Goal: Task Accomplishment & Management: Use online tool/utility

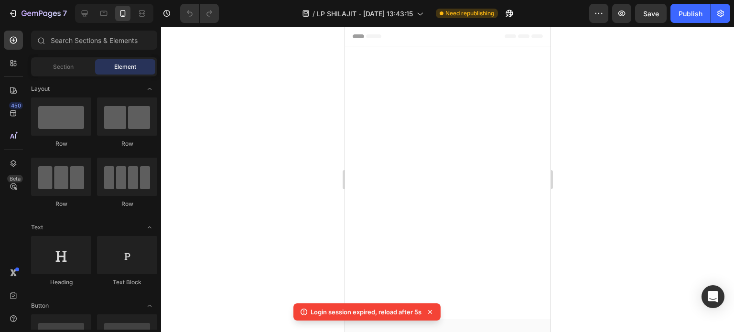
scroll to position [3765, 0]
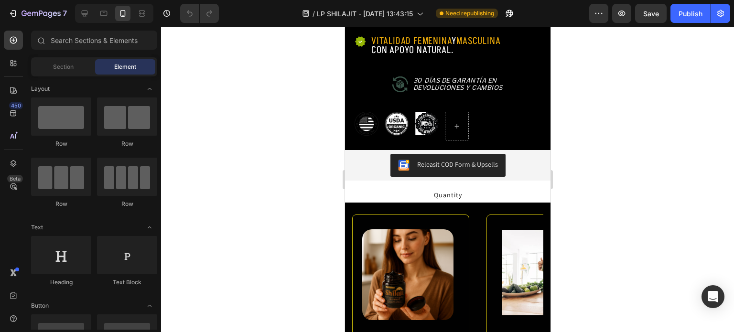
scroll to position [721, 0]
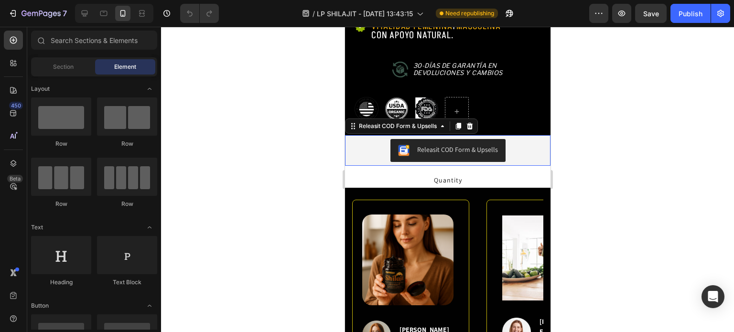
click at [483, 147] on div "Releasit COD Form & Upsells" at bounding box center [447, 150] width 100 height 11
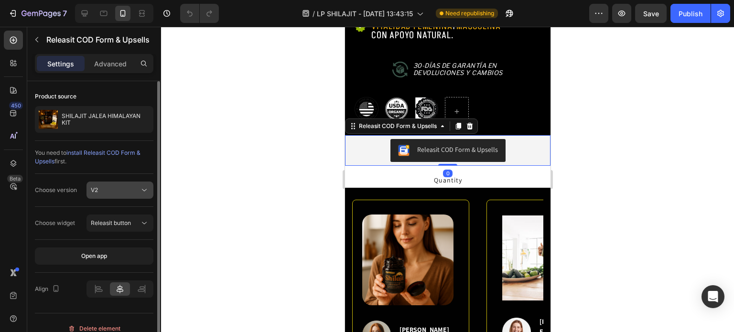
click at [134, 183] on button "V2" at bounding box center [119, 190] width 67 height 17
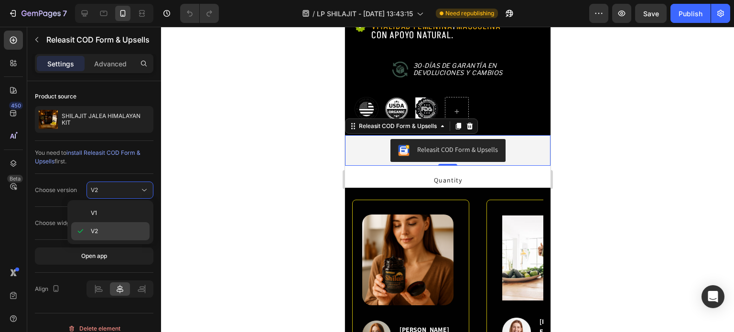
click at [106, 225] on div "V2" at bounding box center [110, 231] width 78 height 18
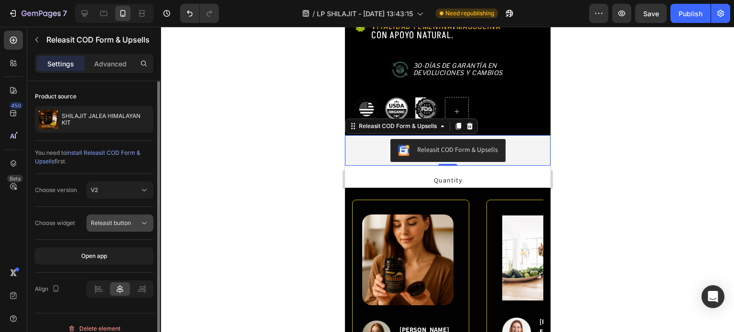
click at [109, 219] on span "Releasit button" at bounding box center [111, 222] width 40 height 7
click at [68, 212] on div "Choose widget Releasit button" at bounding box center [94, 223] width 118 height 33
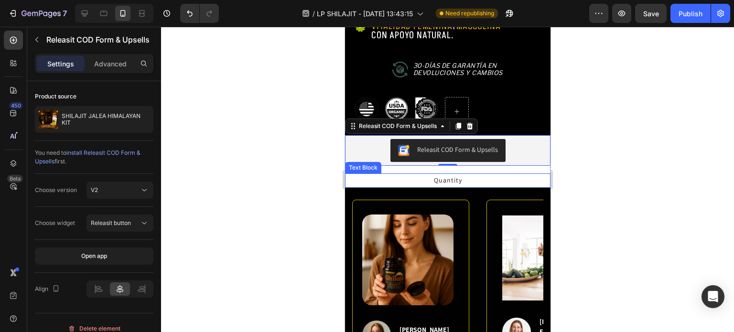
click at [425, 173] on div "Quantity" at bounding box center [446, 180] width 205 height 14
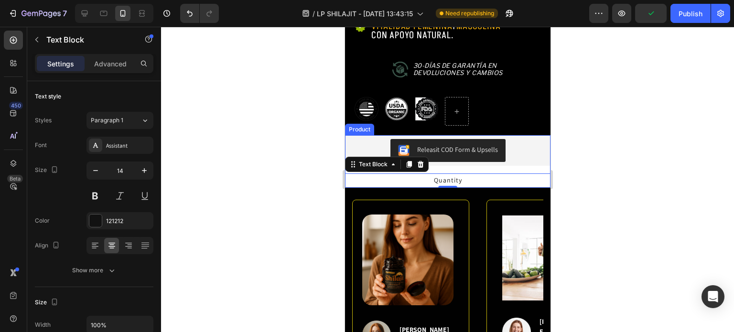
click at [441, 159] on div "Releasit COD Form & Upsells Releasit COD Form & Upsells Quantity Text Block 0 P…" at bounding box center [446, 161] width 205 height 52
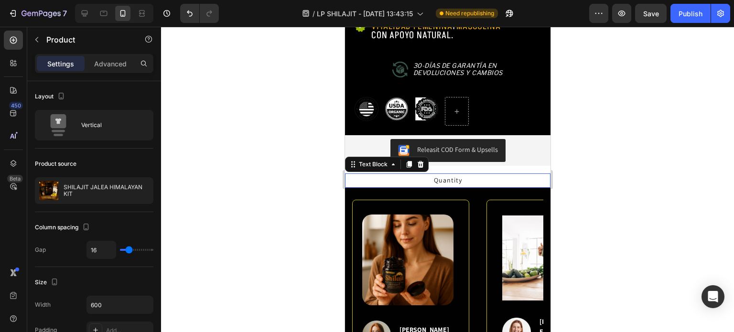
click at [417, 173] on div "Quantity" at bounding box center [446, 180] width 205 height 14
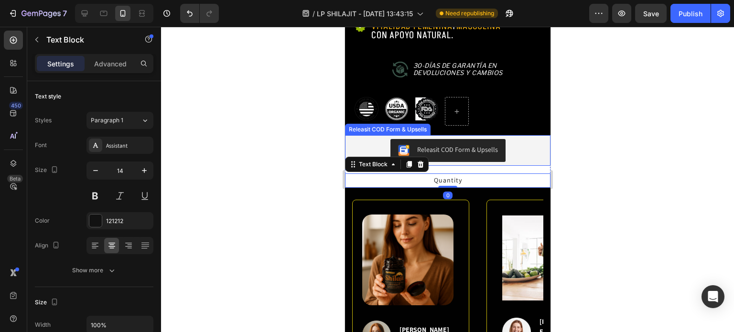
click at [375, 139] on div "Releasit COD Form & Upsells" at bounding box center [447, 150] width 198 height 23
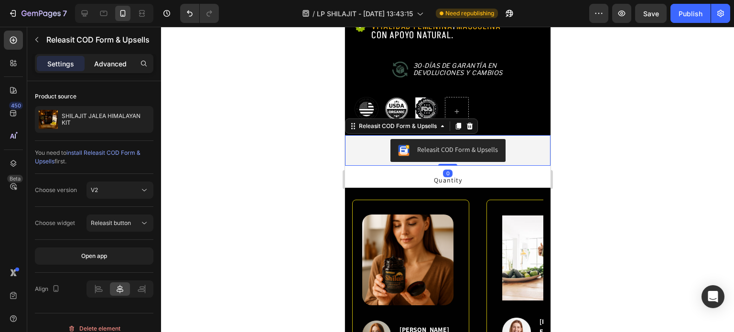
click at [120, 63] on p "Advanced" at bounding box center [110, 64] width 32 height 10
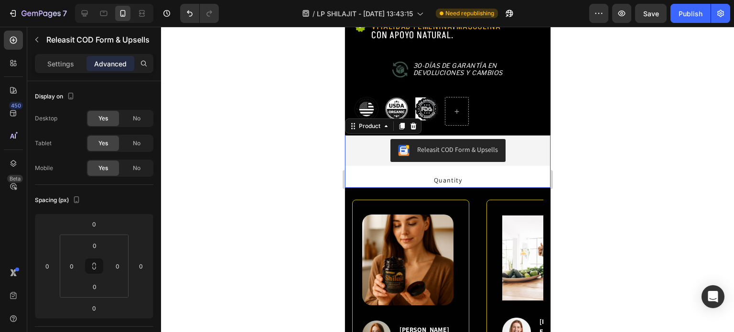
click at [383, 160] on div "Releasit COD Form & Upsells Releasit COD Form & Upsells Quantity Text Block Pro…" at bounding box center [446, 161] width 205 height 52
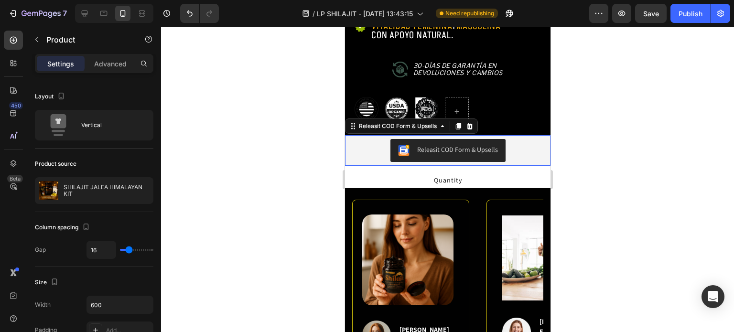
click at [382, 154] on div "Releasit COD Form & Upsells" at bounding box center [446, 150] width 205 height 31
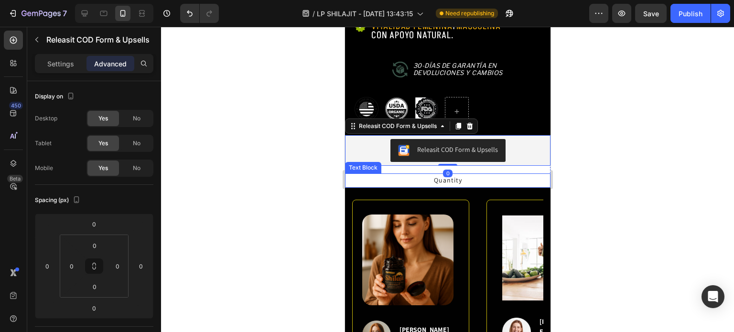
click at [405, 173] on div "Quantity" at bounding box center [446, 180] width 205 height 14
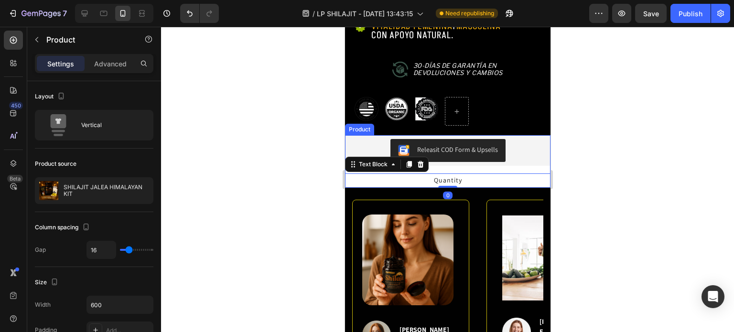
click at [438, 160] on div "Releasit COD Form & Upsells Releasit COD Form & Upsells Quantity Text Block 0 P…" at bounding box center [446, 161] width 205 height 52
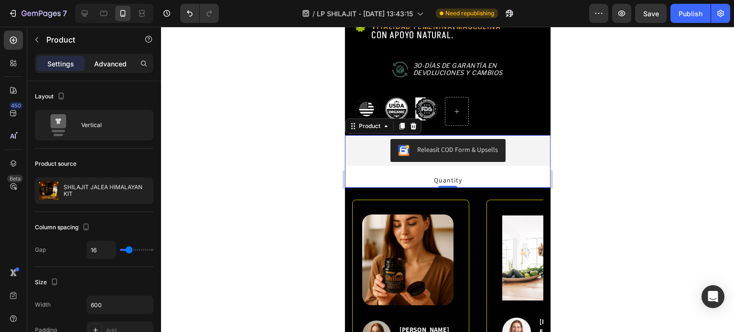
click at [107, 66] on p "Advanced" at bounding box center [110, 64] width 32 height 10
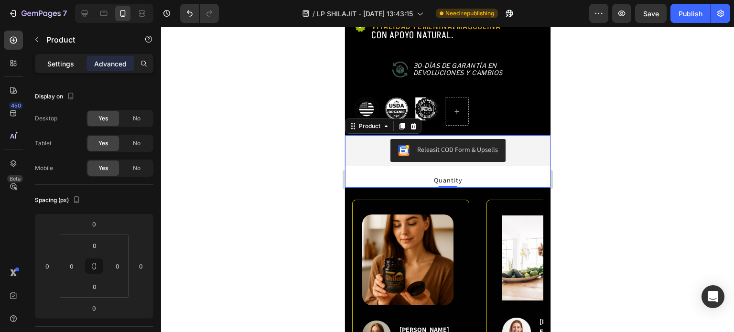
click at [71, 64] on p "Settings" at bounding box center [60, 64] width 27 height 10
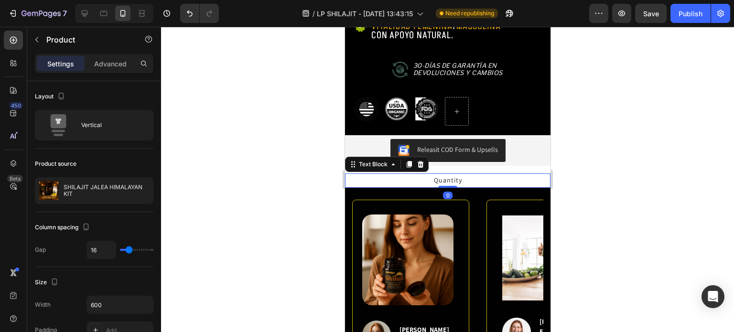
click at [391, 173] on div "Quantity" at bounding box center [446, 180] width 205 height 14
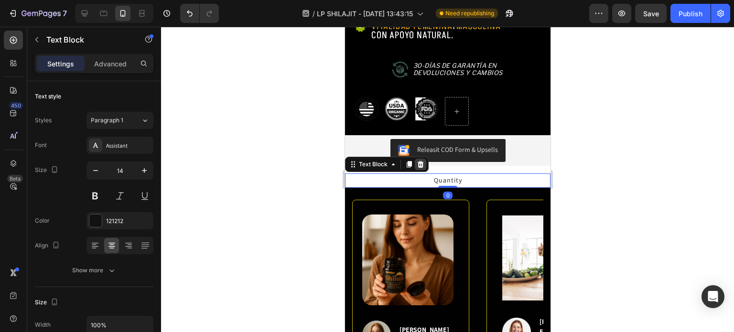
click at [419, 161] on icon at bounding box center [420, 164] width 6 height 7
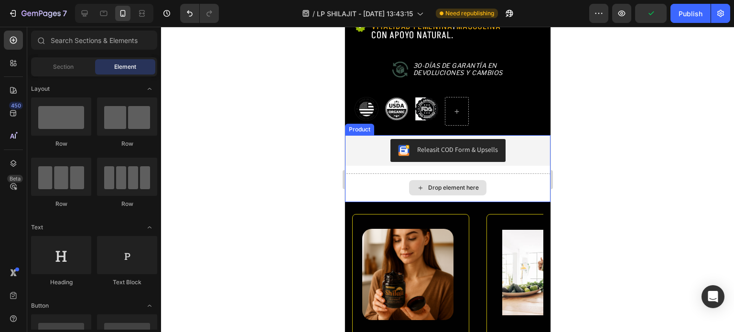
click at [381, 173] on div "Drop element here" at bounding box center [446, 187] width 205 height 29
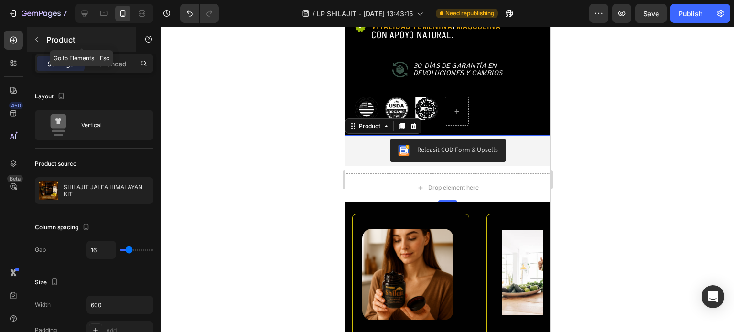
click at [42, 42] on button "button" at bounding box center [36, 39] width 15 height 15
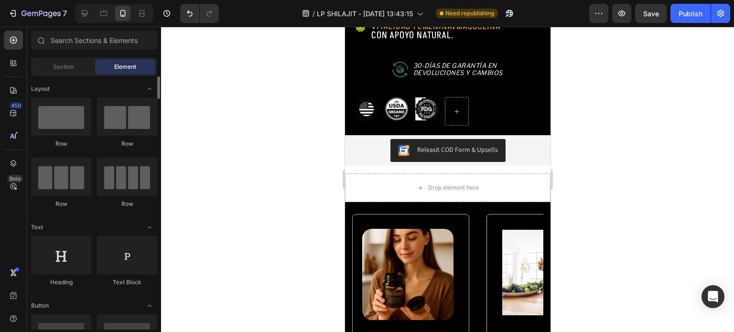
scroll to position [48, 0]
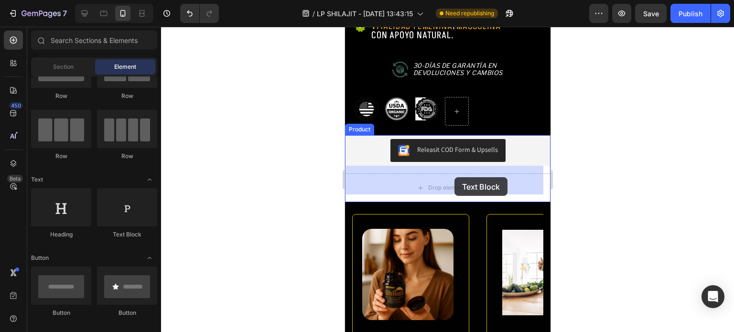
drag, startPoint x: 465, startPoint y: 248, endPoint x: 454, endPoint y: 177, distance: 71.5
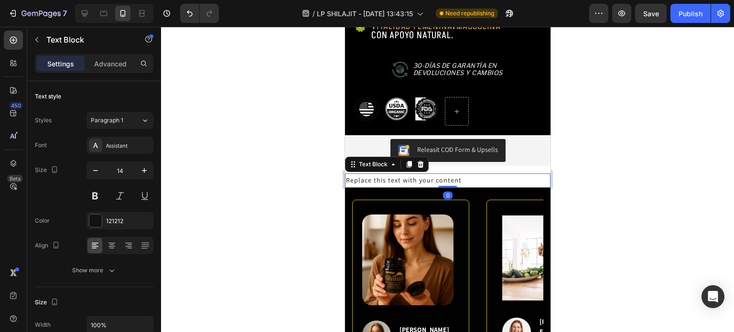
click at [409, 173] on div "Replace this text with your content" at bounding box center [446, 180] width 205 height 14
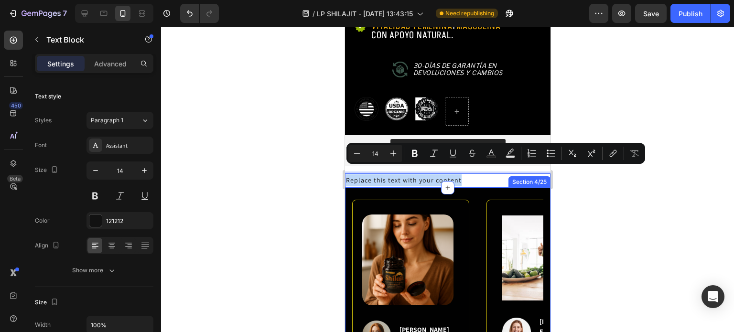
drag, startPoint x: 462, startPoint y: 171, endPoint x: 346, endPoint y: 180, distance: 116.4
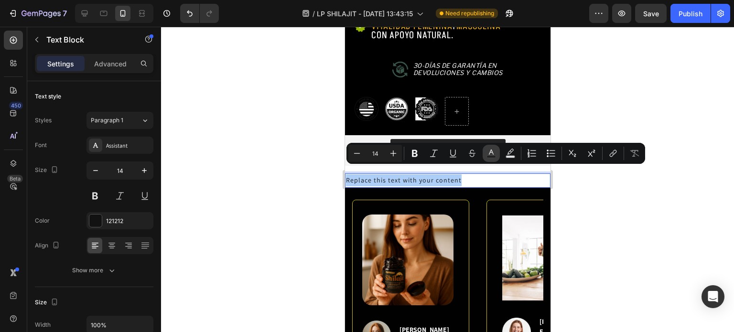
click at [491, 149] on icon "Editor contextual toolbar" at bounding box center [491, 154] width 10 height 10
type input "121212"
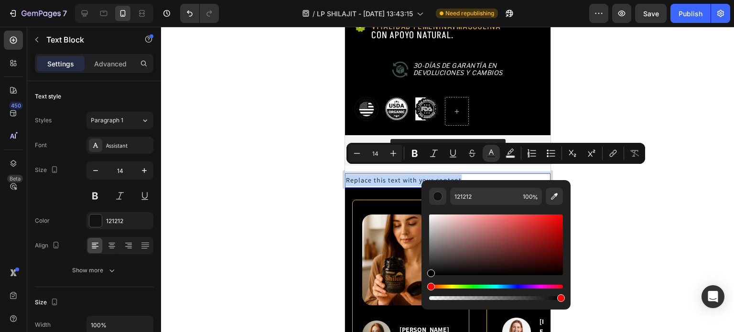
drag, startPoint x: 786, startPoint y: 280, endPoint x: 420, endPoint y: 277, distance: 365.9
type input "000000"
click at [481, 174] on p "Replace this text with your content" at bounding box center [446, 180] width 203 height 12
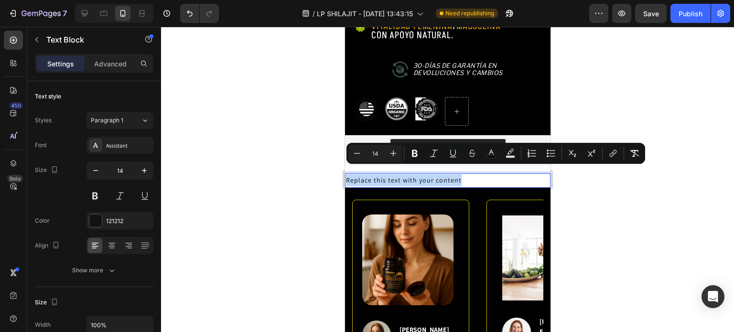
drag, startPoint x: 461, startPoint y: 173, endPoint x: 688, endPoint y: 204, distance: 229.5
click at [344, 177] on div "Replace this text with your content" at bounding box center [446, 180] width 205 height 14
click at [359, 154] on icon "Editor contextual toolbar" at bounding box center [357, 154] width 10 height 10
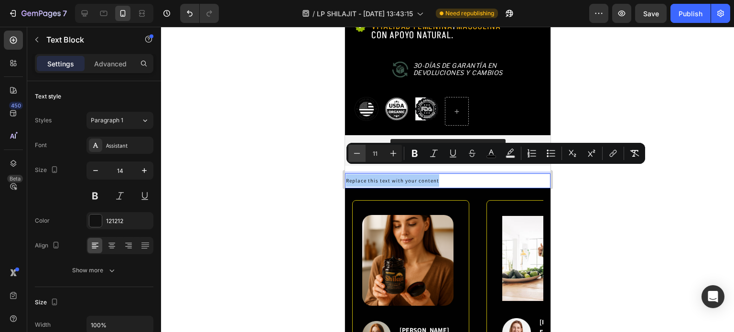
click at [359, 154] on icon "Editor contextual toolbar" at bounding box center [357, 154] width 10 height 10
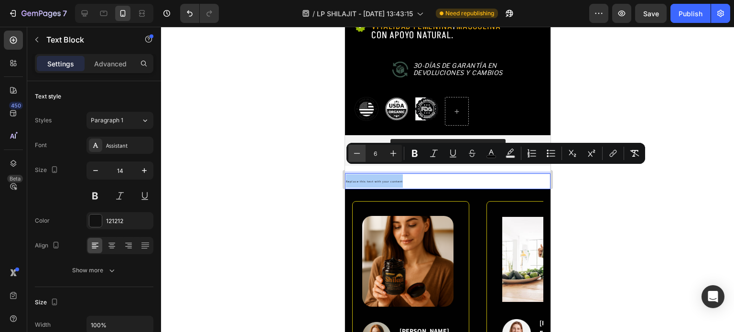
click at [359, 154] on icon "Editor contextual toolbar" at bounding box center [357, 154] width 10 height 10
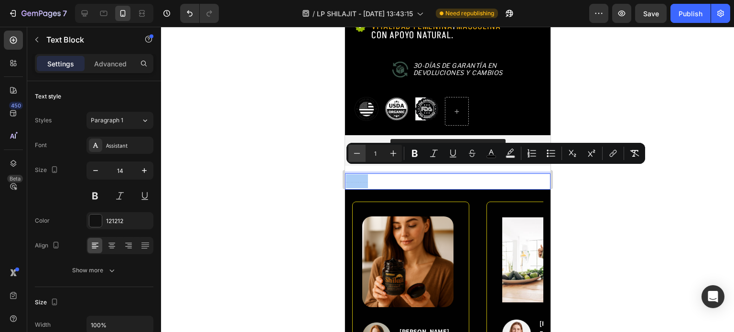
click at [359, 154] on icon "Editor contextual toolbar" at bounding box center [357, 154] width 10 height 10
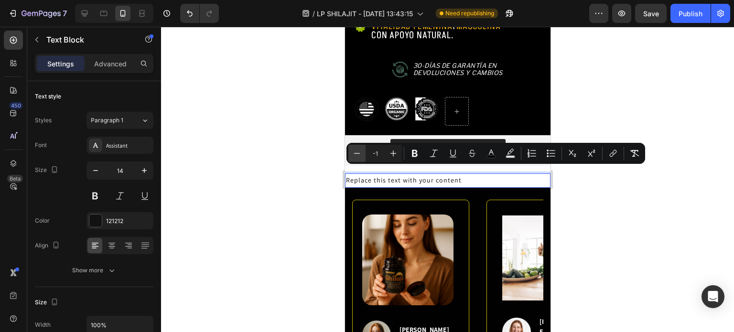
click at [359, 154] on icon "Editor contextual toolbar" at bounding box center [357, 154] width 10 height 10
click at [396, 152] on icon "Editor contextual toolbar" at bounding box center [393, 154] width 10 height 10
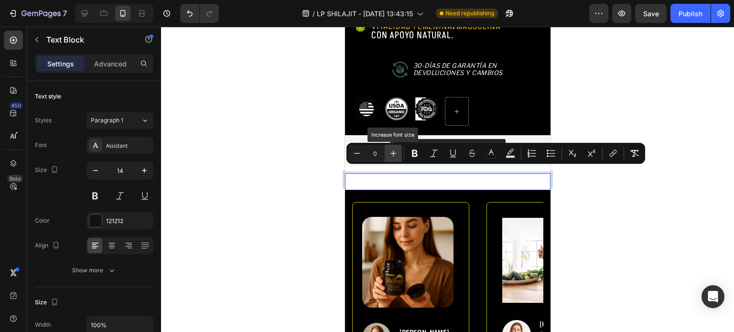
click at [390, 157] on icon "Editor contextual toolbar" at bounding box center [393, 154] width 10 height 10
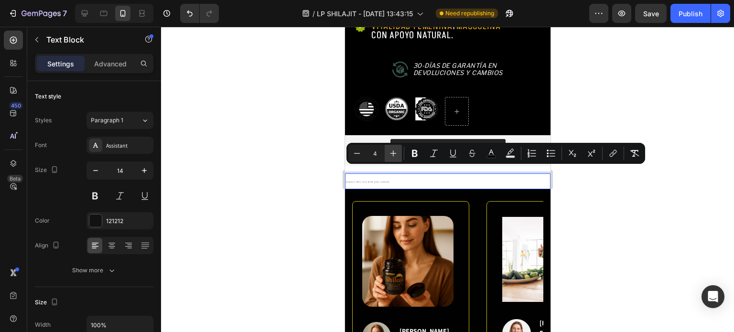
click at [390, 157] on icon "Editor contextual toolbar" at bounding box center [393, 154] width 10 height 10
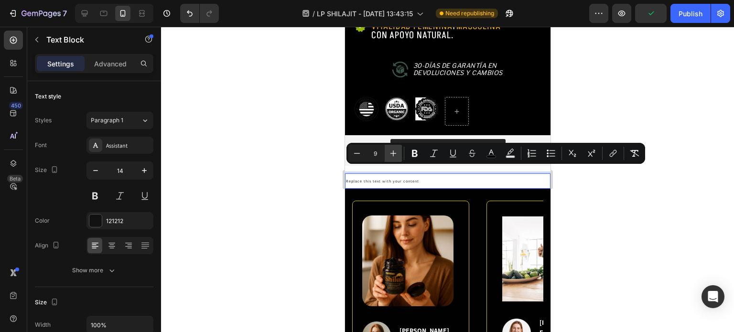
click at [390, 157] on icon "Editor contextual toolbar" at bounding box center [393, 154] width 10 height 10
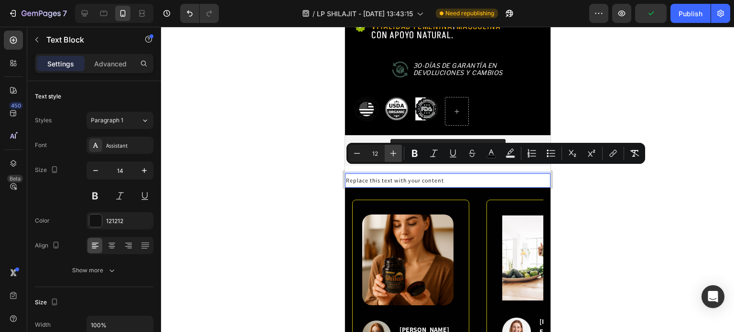
click at [390, 157] on icon "Editor contextual toolbar" at bounding box center [393, 154] width 10 height 10
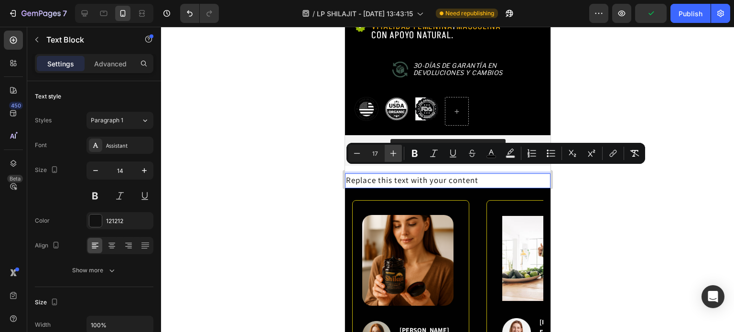
click at [390, 157] on icon "Editor contextual toolbar" at bounding box center [393, 154] width 10 height 10
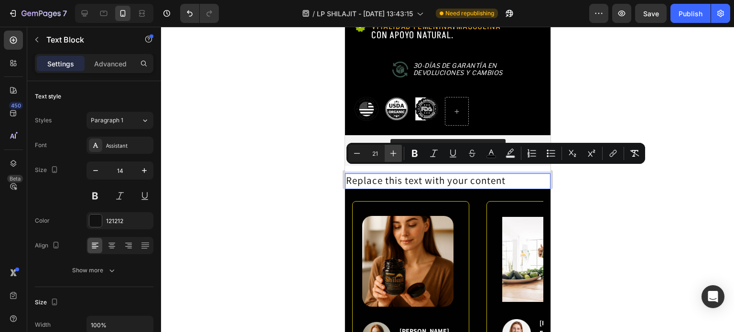
click at [390, 157] on icon "Editor contextual toolbar" at bounding box center [393, 154] width 10 height 10
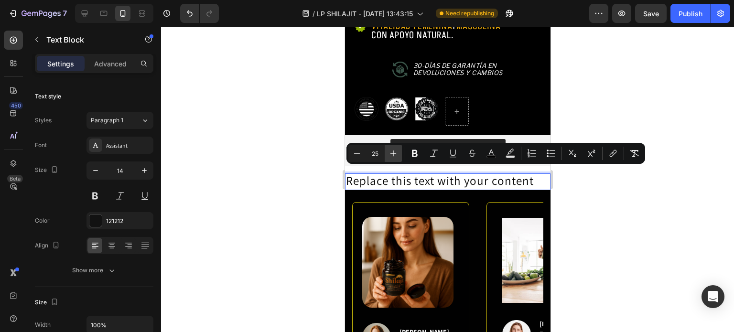
click at [390, 157] on icon "Editor contextual toolbar" at bounding box center [393, 154] width 10 height 10
click at [358, 158] on icon "Editor contextual toolbar" at bounding box center [357, 154] width 10 height 10
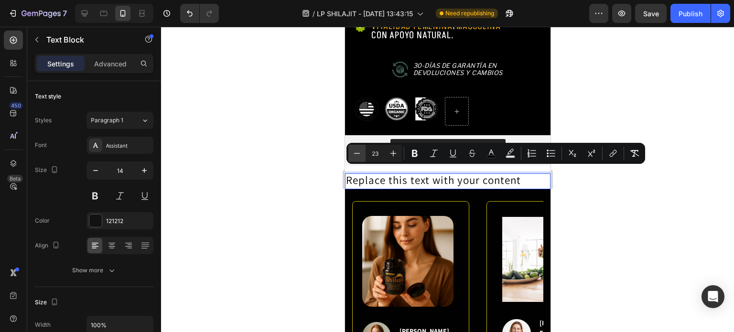
click at [358, 158] on icon "Editor contextual toolbar" at bounding box center [357, 154] width 10 height 10
type input "20"
click at [369, 176] on span "Replace this text with your content" at bounding box center [423, 180] width 156 height 12
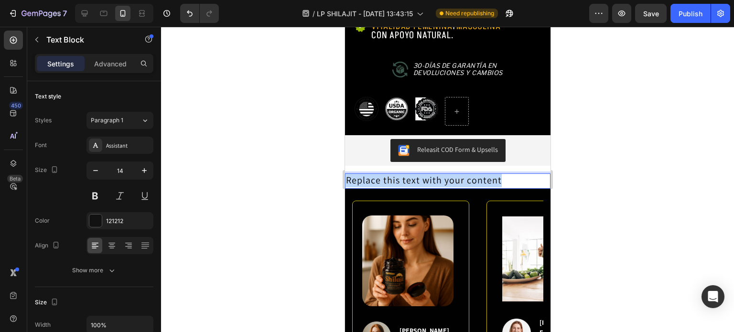
drag, startPoint x: 501, startPoint y: 175, endPoint x: 345, endPoint y: 177, distance: 156.2
click at [345, 177] on p "Replace this text with your content" at bounding box center [446, 180] width 203 height 13
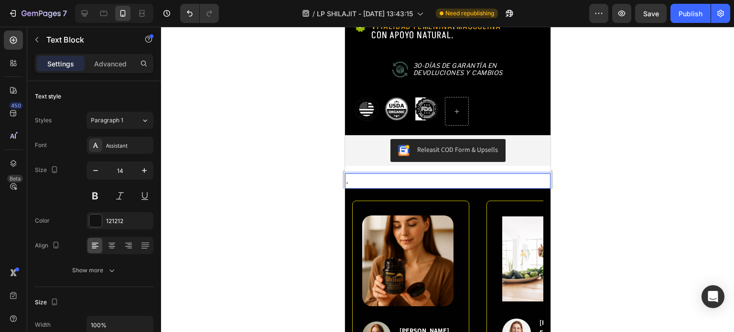
click at [640, 147] on div at bounding box center [447, 179] width 573 height 305
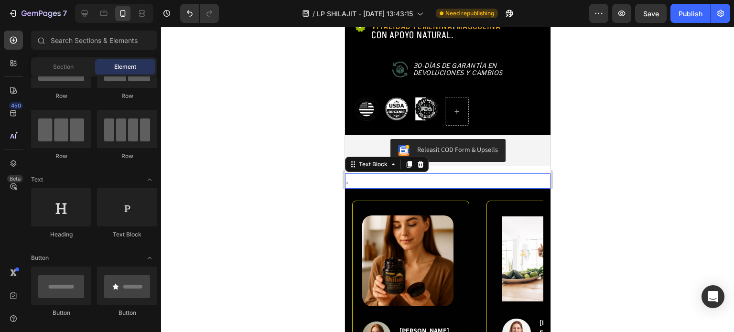
click at [405, 174] on p "." at bounding box center [446, 180] width 203 height 13
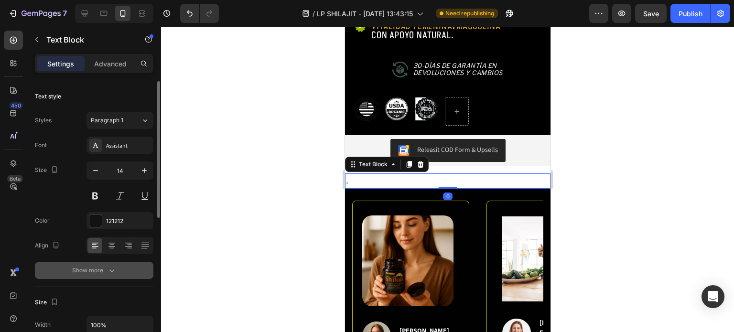
click at [95, 266] on div "Show more" at bounding box center [94, 271] width 44 height 10
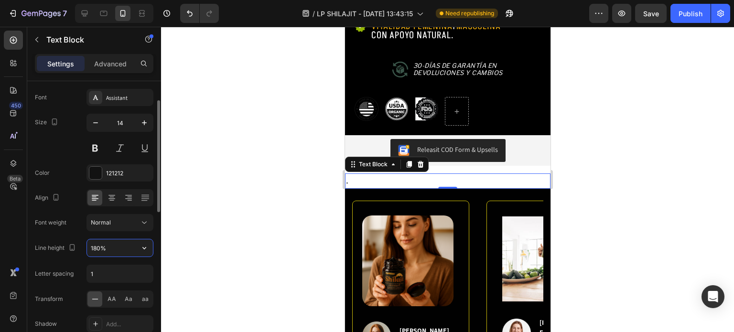
click at [99, 252] on input "180%" at bounding box center [120, 247] width 66 height 17
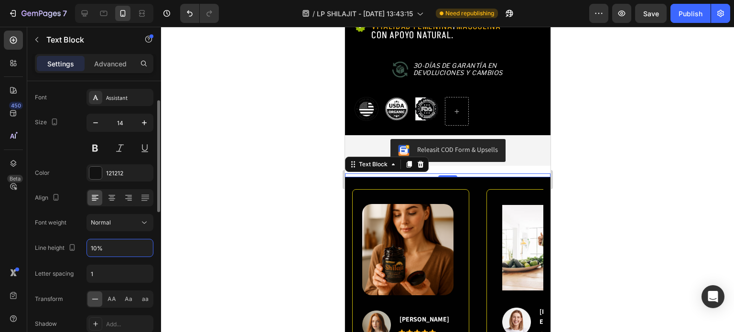
click at [80, 254] on div "Line height 10%" at bounding box center [94, 248] width 118 height 18
click at [96, 248] on input "10%" at bounding box center [120, 247] width 66 height 17
type input "5%"
click at [83, 251] on div "Line height 5%" at bounding box center [94, 248] width 118 height 18
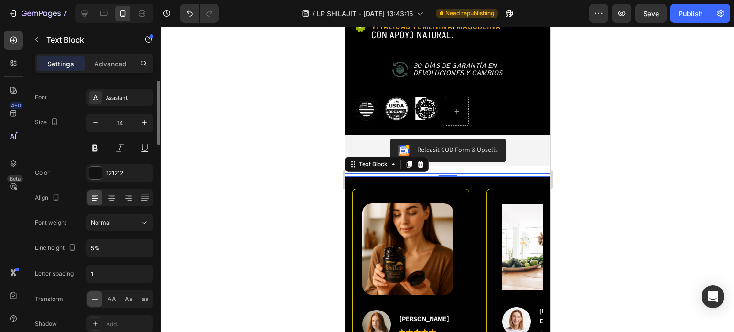
scroll to position [0, 0]
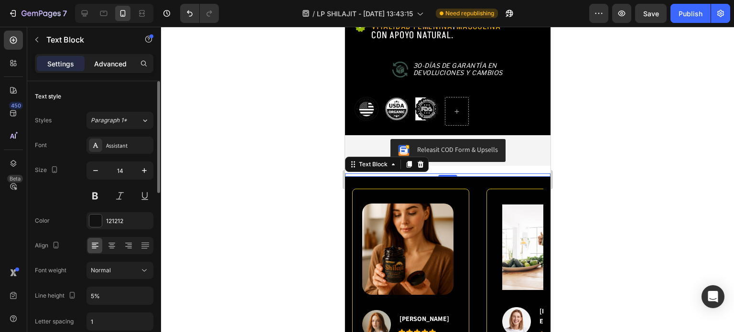
click at [119, 64] on p "Advanced" at bounding box center [110, 64] width 32 height 10
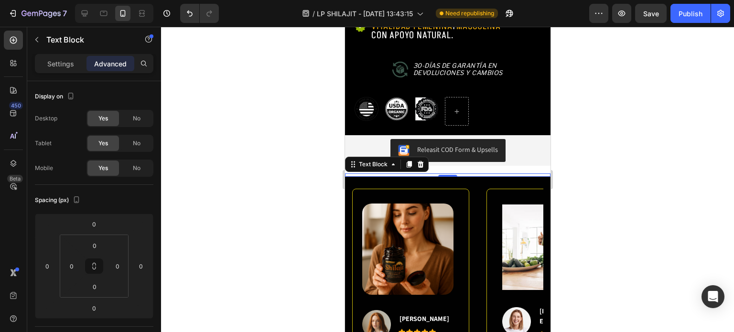
click at [563, 145] on div at bounding box center [447, 179] width 573 height 305
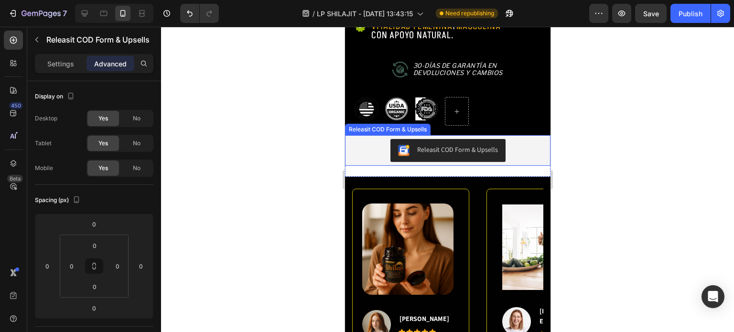
click at [507, 150] on div "Releasit COD Form & Upsells" at bounding box center [447, 150] width 198 height 23
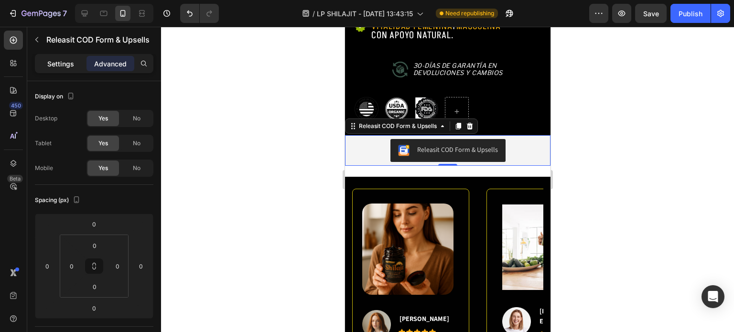
click at [73, 67] on p "Settings" at bounding box center [60, 64] width 27 height 10
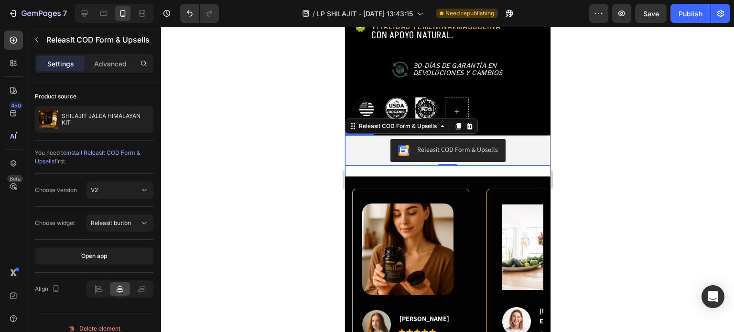
click at [403, 158] on div "Releasit COD Form & Upsells Releasit COD Form & Upsells 0 . Text Block Product" at bounding box center [446, 156] width 205 height 42
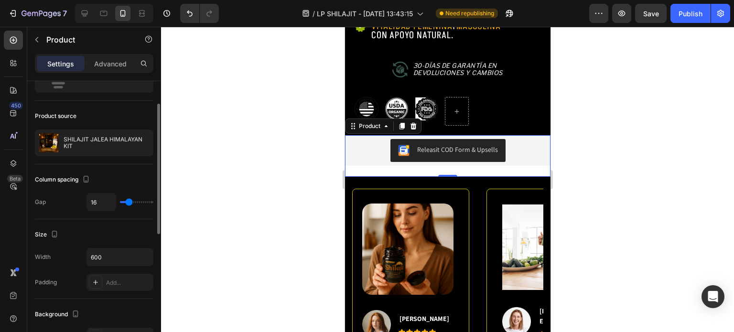
scroll to position [143, 0]
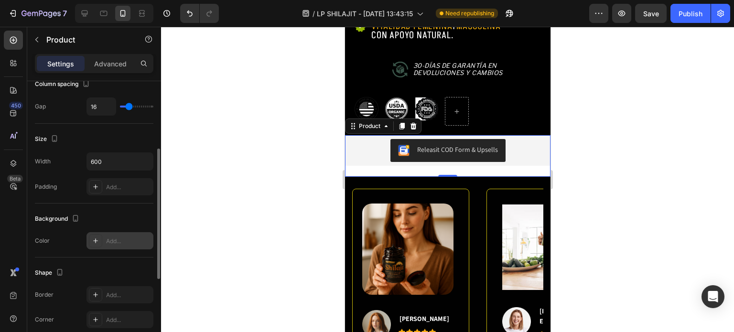
click at [105, 244] on div "Add..." at bounding box center [119, 240] width 67 height 17
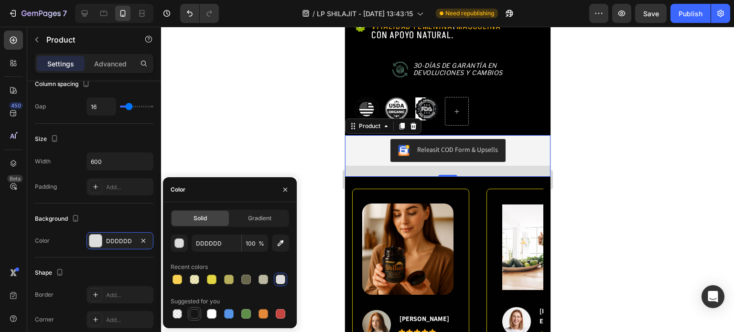
click at [189, 315] on div at bounding box center [194, 313] width 11 height 11
type input "151515"
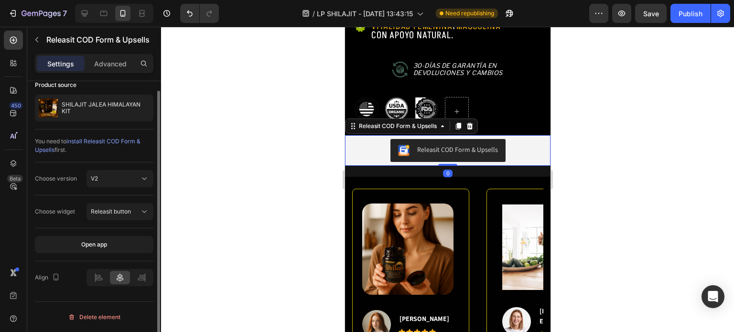
scroll to position [0, 0]
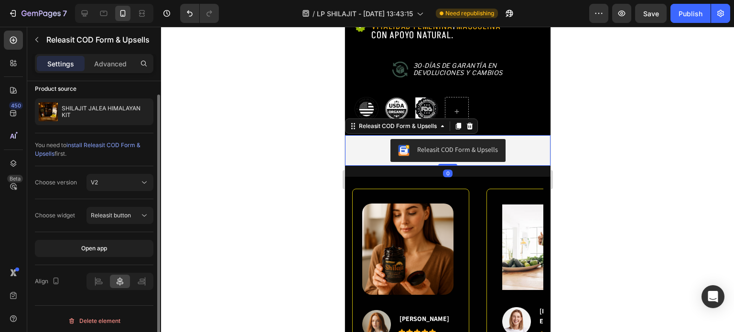
click at [530, 148] on div "Releasit COD Form & Upsells" at bounding box center [447, 150] width 198 height 23
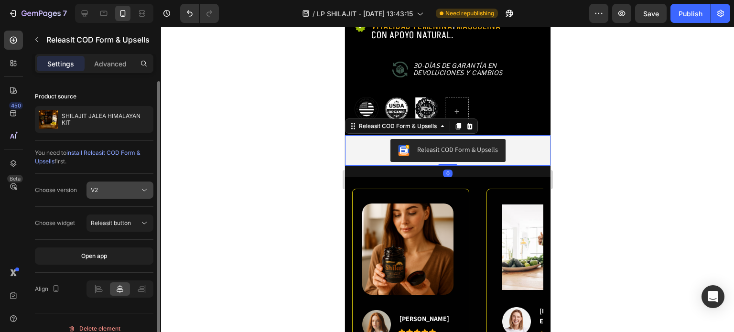
scroll to position [11, 0]
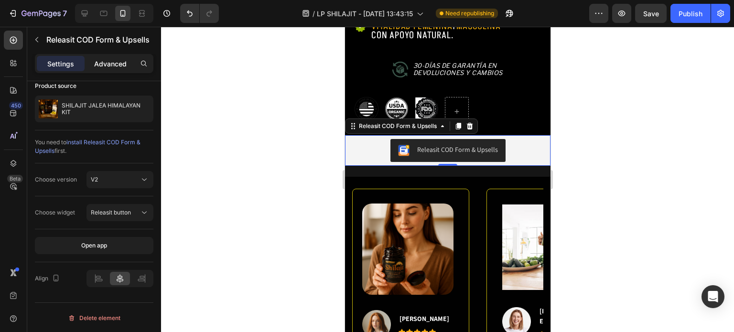
click at [111, 69] on div "Advanced" at bounding box center [110, 63] width 48 height 15
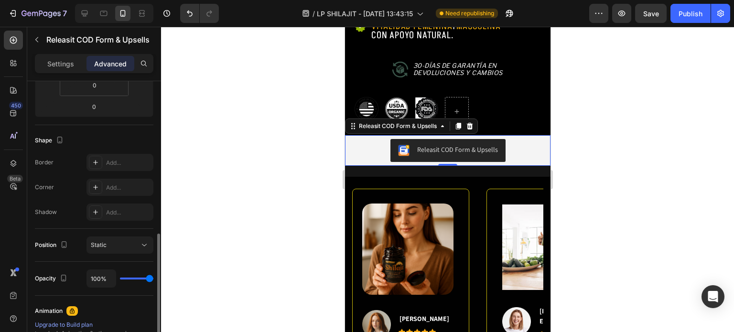
scroll to position [249, 0]
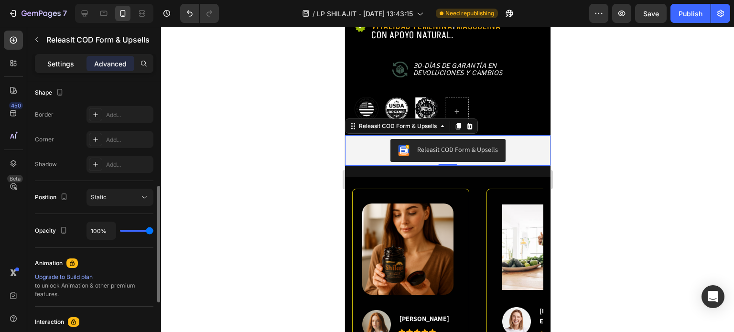
click at [70, 66] on p "Settings" at bounding box center [60, 64] width 27 height 10
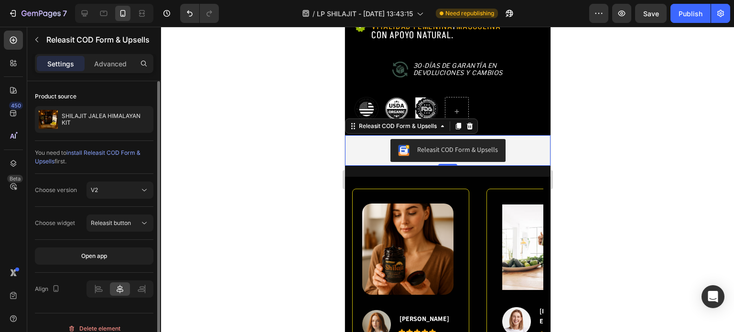
scroll to position [11, 0]
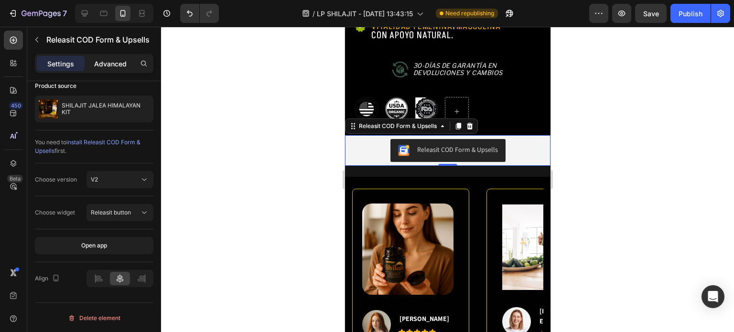
click at [106, 68] on p "Advanced" at bounding box center [110, 64] width 32 height 10
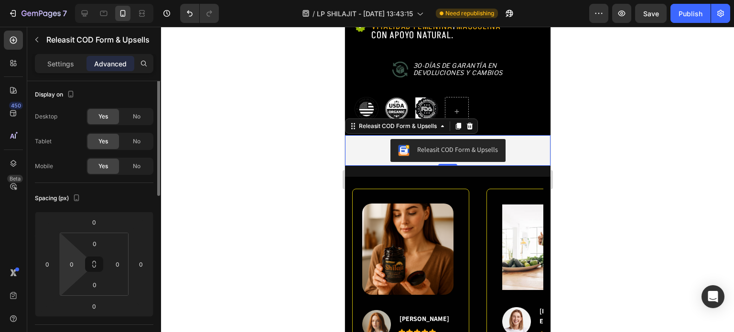
scroll to position [0, 0]
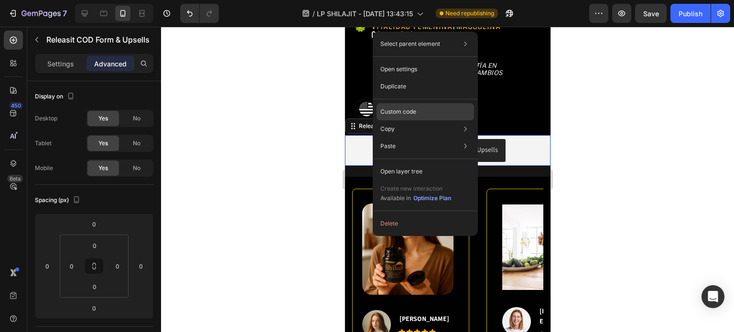
click at [420, 138] on div "Custom code" at bounding box center [424, 146] width 97 height 17
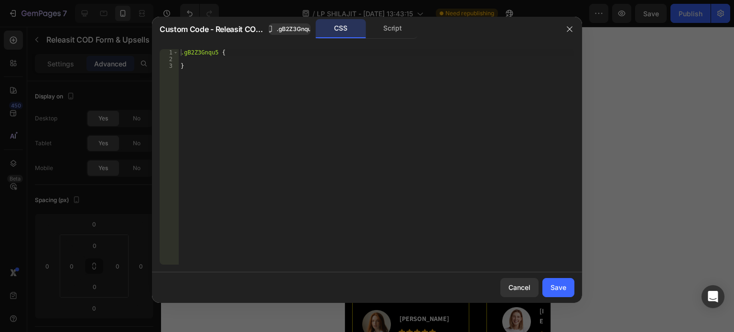
type textarea "}"
click at [197, 63] on div ".gB2Z3Gnqu5 { }" at bounding box center [377, 163] width 396 height 229
click at [397, 28] on div "Script" at bounding box center [392, 28] width 50 height 19
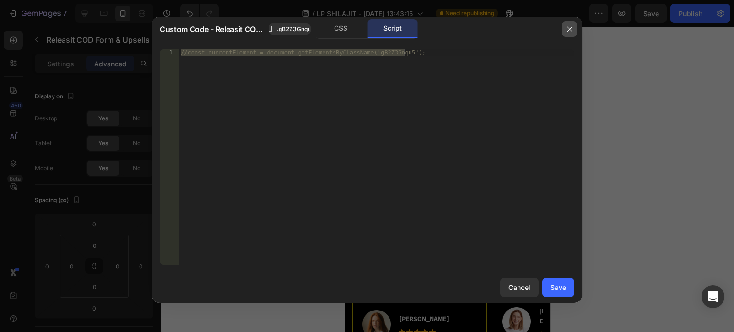
click at [571, 27] on icon "button" at bounding box center [569, 28] width 5 height 5
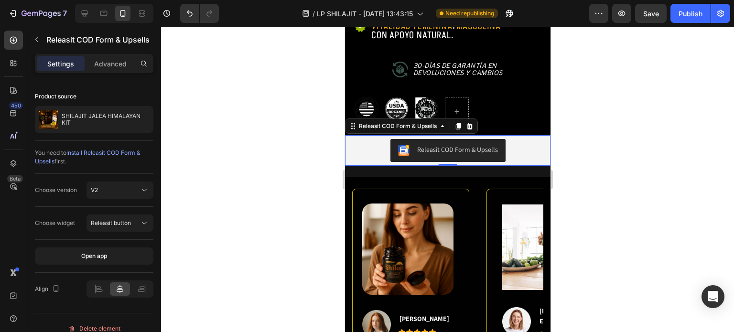
click at [582, 125] on div at bounding box center [447, 179] width 573 height 305
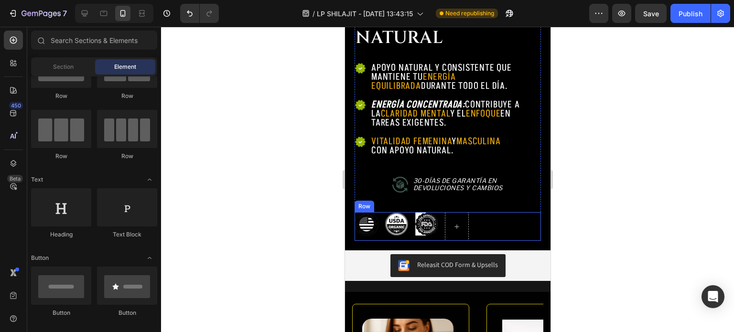
scroll to position [577, 0]
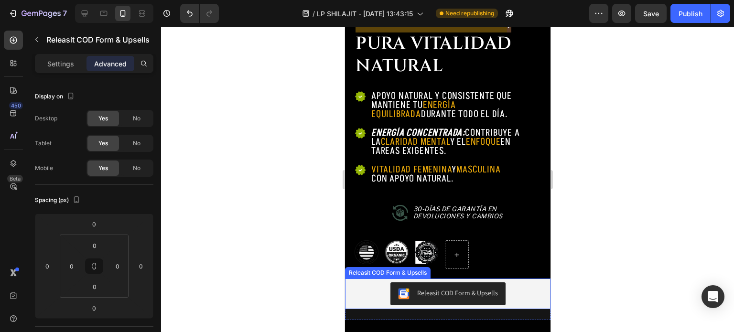
click at [521, 282] on div "Releasit COD Form & Upsells" at bounding box center [447, 293] width 198 height 23
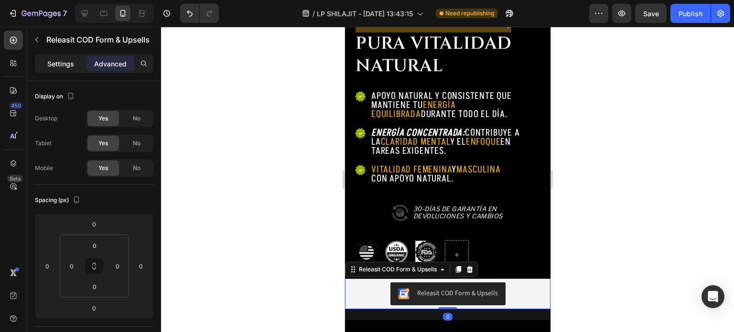
click at [65, 66] on p "Settings" at bounding box center [60, 64] width 27 height 10
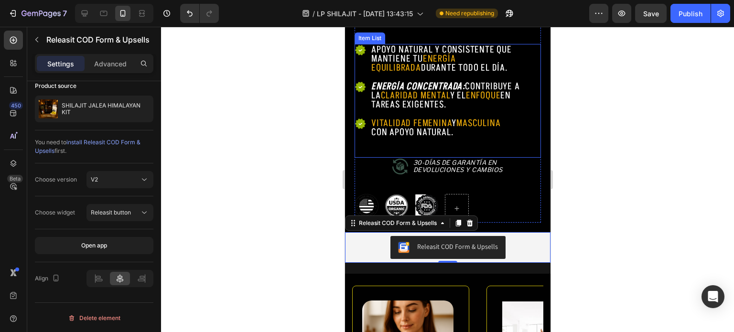
scroll to position [625, 0]
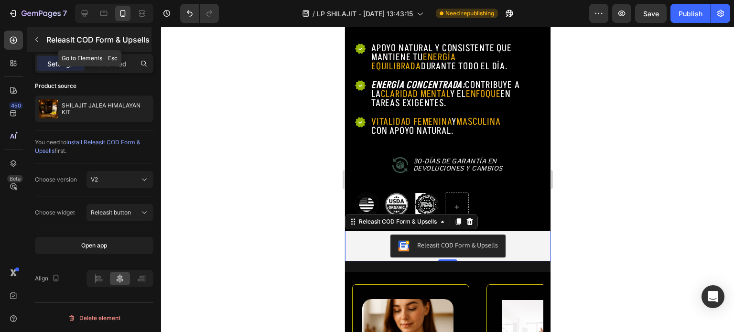
click at [48, 39] on p "Releasit COD Form & Upsells" at bounding box center [97, 39] width 103 height 11
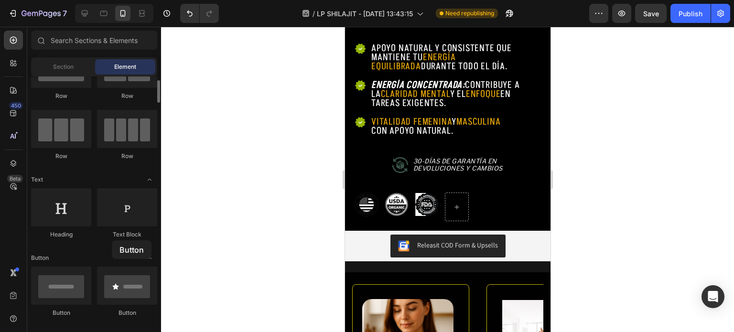
drag, startPoint x: 69, startPoint y: 296, endPoint x: 110, endPoint y: 240, distance: 69.5
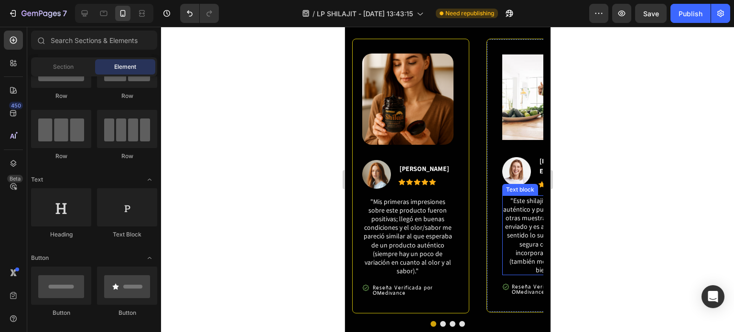
scroll to position [864, 0]
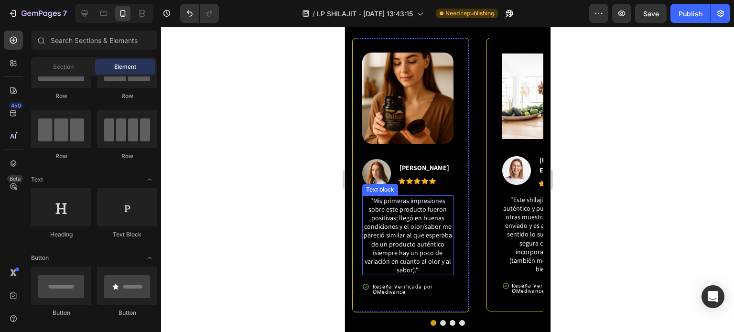
click at [393, 207] on p ""Mis primeras impresiones sobre este producto fueron positivas; llegó en buenas…" at bounding box center [407, 235] width 89 height 78
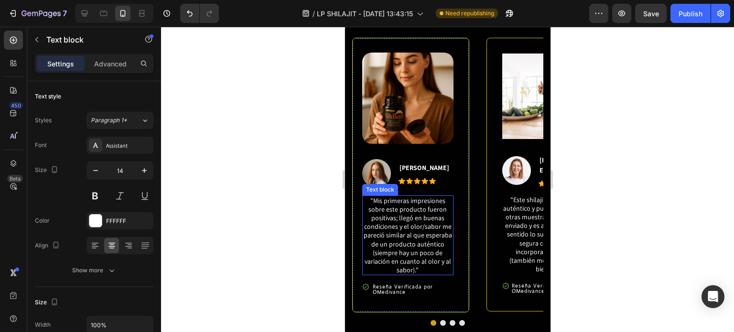
click at [393, 207] on p ""Mis primeras impresiones sobre este producto fueron positivas; llegó en buenas…" at bounding box center [407, 235] width 89 height 78
click at [401, 210] on p ""Mis primeras impresiones sobre los producto fueron positivas; llegó en buenas …" at bounding box center [407, 235] width 89 height 78
click at [344, 27] on lt-span "los producto s" at bounding box center [344, 27] width 0 height 0
click at [376, 251] on p ""Mis primeras impresiones sobre los productos fueron positivas; llegó en buenas…" at bounding box center [407, 235] width 89 height 78
click at [437, 244] on p ""Mis primeras impresiones sobre los productos fueron positivas; llegó en buenas…" at bounding box center [407, 235] width 89 height 78
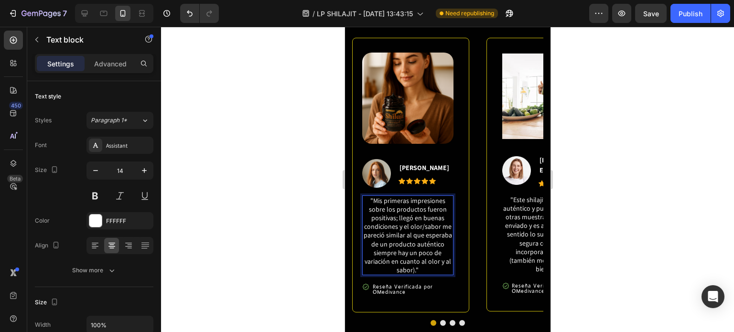
click at [344, 27] on lt-span "auténtico ," at bounding box center [344, 27] width 0 height 0
click at [415, 269] on p ""Mis primeras impresiones sobre los productos fueron positivas; llegó en buenas…" at bounding box center [407, 235] width 89 height 78
click at [344, 27] on lt-span "Delete" at bounding box center [344, 27] width 0 height 0
drag, startPoint x: 424, startPoint y: 269, endPoint x: 408, endPoint y: 247, distance: 27.0
click at [408, 247] on p ""Mis primeras impresiones sobre los productos fueron positivas; llegó en buenas…" at bounding box center [407, 235] width 89 height 78
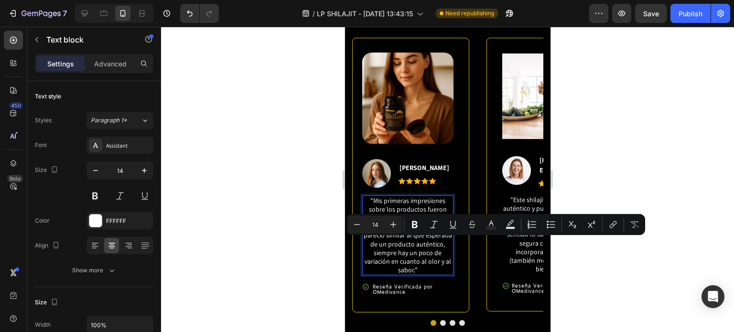
click at [382, 246] on p ""Mis primeras impresiones sobre los productos fueron positivas; llegó en buenas…" at bounding box center [407, 235] width 89 height 78
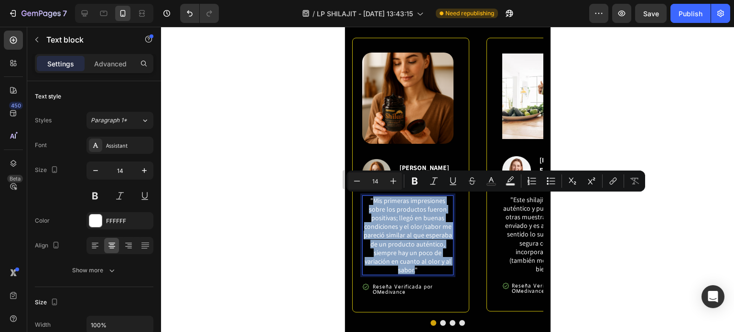
drag, startPoint x: 374, startPoint y: 198, endPoint x: 415, endPoint y: 272, distance: 83.8
click at [415, 272] on p ""Mis primeras impresiones sobre los productos fueron positivas; llegó en buenas…" at bounding box center [407, 235] width 89 height 78
copy p "Mis primeras impresiones sobre los productos fueron positivas; llegó en buenas …"
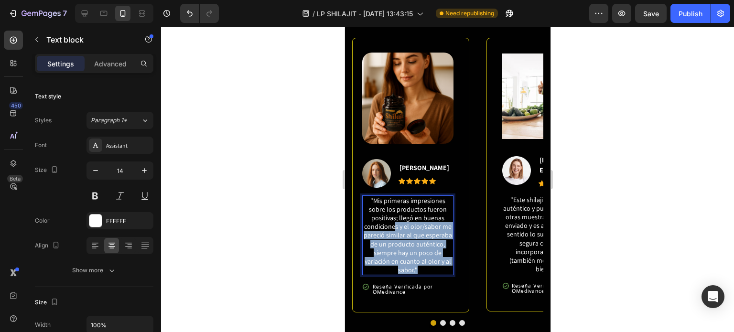
drag, startPoint x: 422, startPoint y: 269, endPoint x: 394, endPoint y: 230, distance: 48.4
click at [394, 230] on p ""Mis primeras impresiones sobre los productos fueron positivas; llegó en buenas…" at bounding box center [407, 235] width 89 height 78
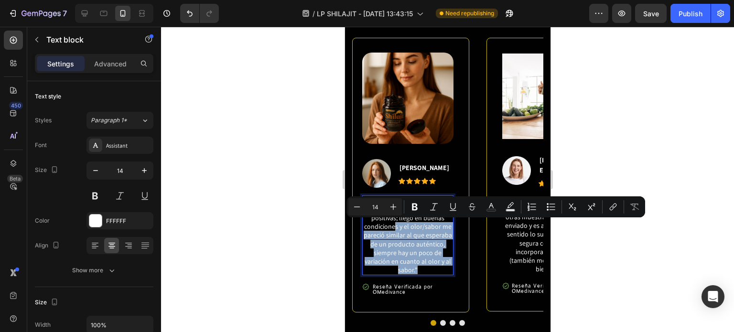
click at [404, 251] on p ""Mis primeras impresiones sobre los productos fueron positivas; llegó en buenas…" at bounding box center [407, 235] width 89 height 78
click at [434, 269] on p ""Mis primeras impresiones sobre los productos fueron positivas; llegó en buenas…" at bounding box center [407, 235] width 89 height 78
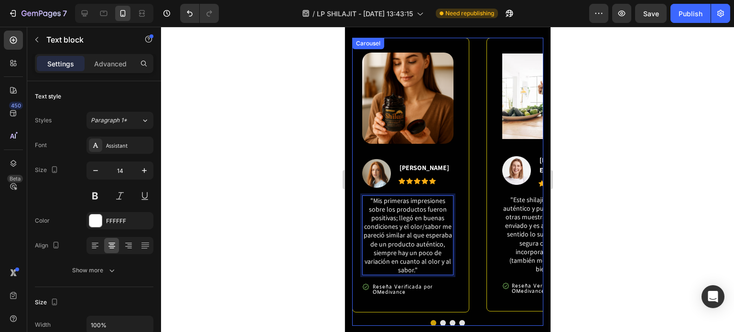
click at [442, 322] on div at bounding box center [447, 323] width 191 height 6
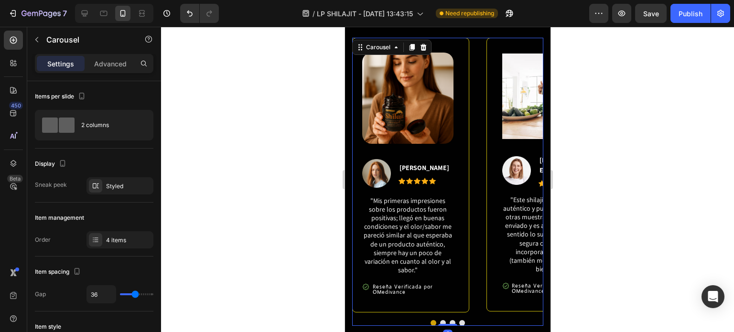
click at [439, 320] on button "Dot" at bounding box center [442, 323] width 6 height 6
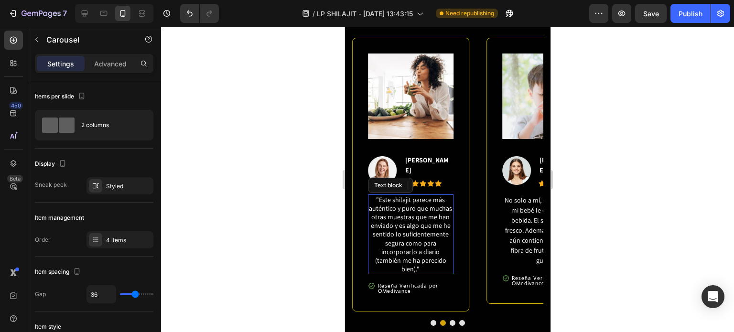
click at [421, 227] on span ""Este shilajit parece más auténtico y puro que muchas otras muestras que me han…" at bounding box center [409, 234] width 83 height 78
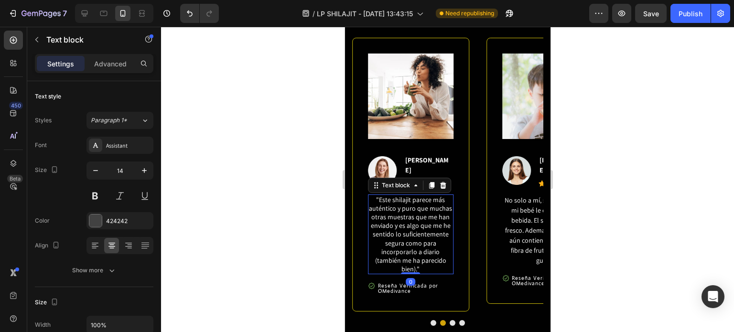
click at [444, 258] on p ""Este shilajit parece más auténtico y puro que muchas otras muestras que me han…" at bounding box center [410, 234] width 84 height 78
click at [427, 247] on span ""Este shilajit parece más auténtico y puro que muchas otras muestras que me han…" at bounding box center [409, 234] width 83 height 78
click at [428, 247] on span ""Este shilajit parece más auténtico y puro que muchas otras muestras que me han…" at bounding box center [409, 234] width 83 height 78
click at [438, 255] on span ""Este shilajit parece más auténtico y puro que muchas otras muestras que me han…" at bounding box center [409, 234] width 83 height 78
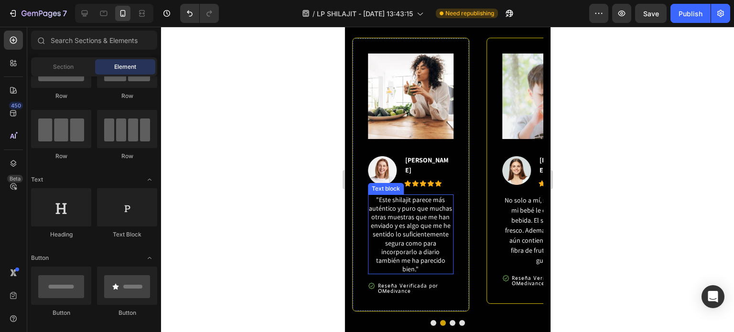
drag, startPoint x: 444, startPoint y: 255, endPoint x: 404, endPoint y: 218, distance: 54.8
click at [419, 243] on span ""Este shilajit parece más auténtico y puro que muchas otras muestras que me han…" at bounding box center [409, 234] width 83 height 78
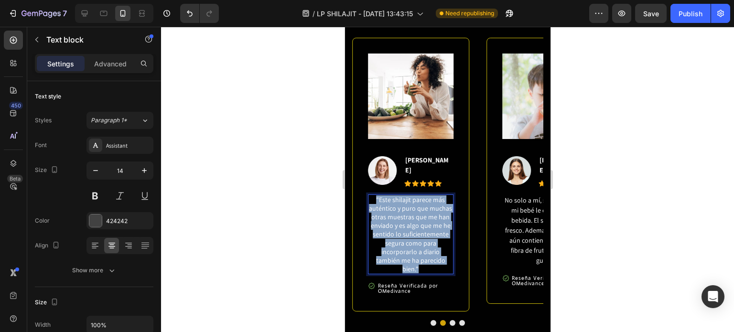
drag, startPoint x: 442, startPoint y: 257, endPoint x: 381, endPoint y: 210, distance: 76.9
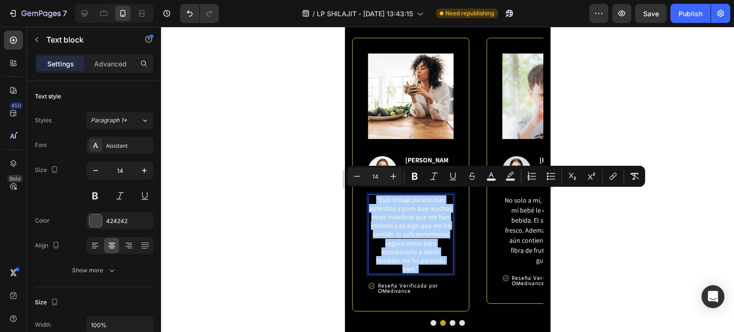
click at [599, 82] on div at bounding box center [447, 179] width 573 height 305
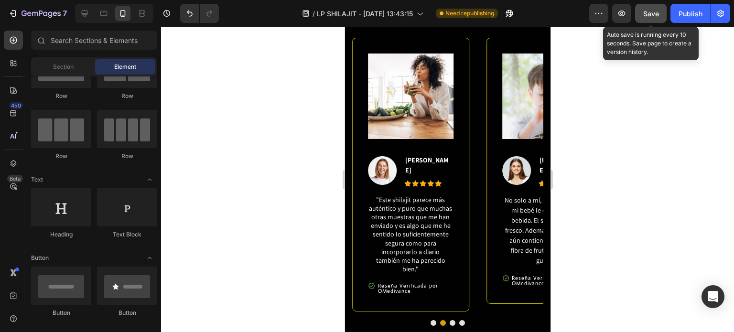
click at [650, 17] on span "Save" at bounding box center [651, 14] width 16 height 8
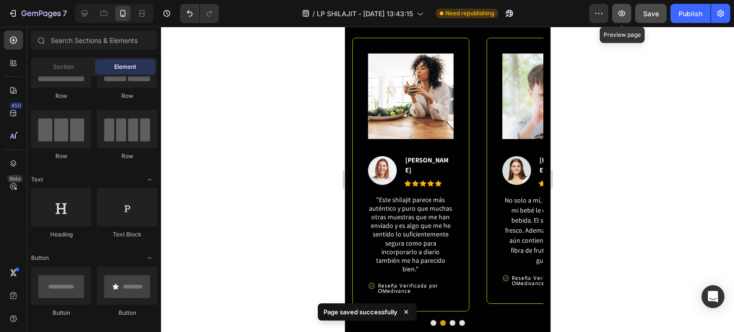
click at [623, 11] on icon "button" at bounding box center [622, 14] width 10 height 10
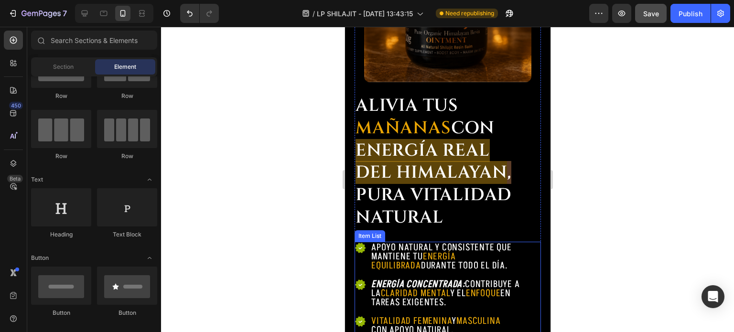
scroll to position [153, 0]
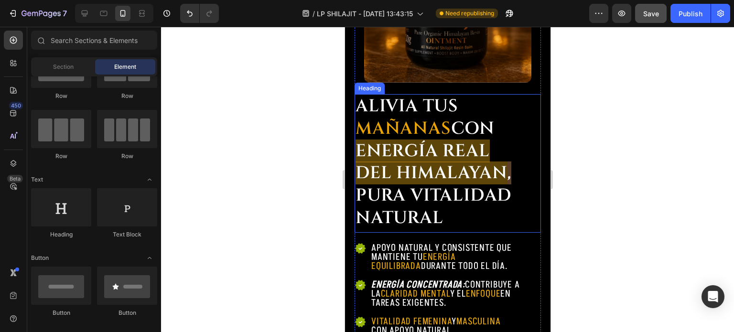
click at [477, 203] on h2 "ALIVIA tuS mañanas con Energía Real del HimalayaN , Pura vitalidad natural" at bounding box center [447, 162] width 186 height 136
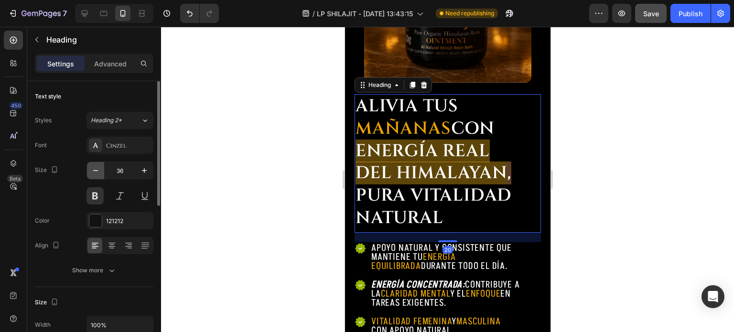
click at [99, 172] on icon "button" at bounding box center [96, 171] width 10 height 10
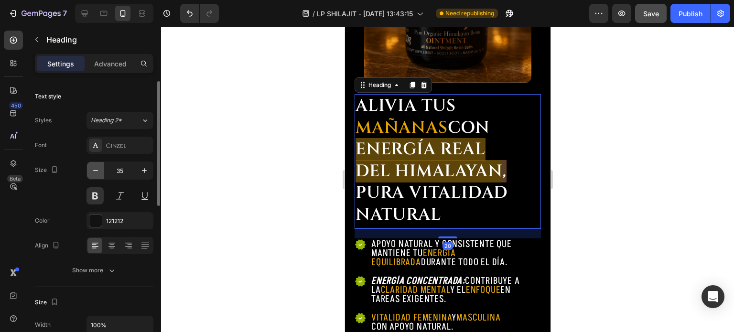
click at [99, 172] on icon "button" at bounding box center [96, 171] width 10 height 10
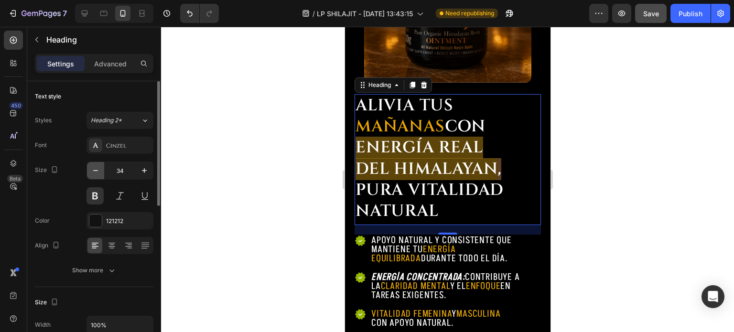
click at [99, 172] on icon "button" at bounding box center [96, 171] width 10 height 10
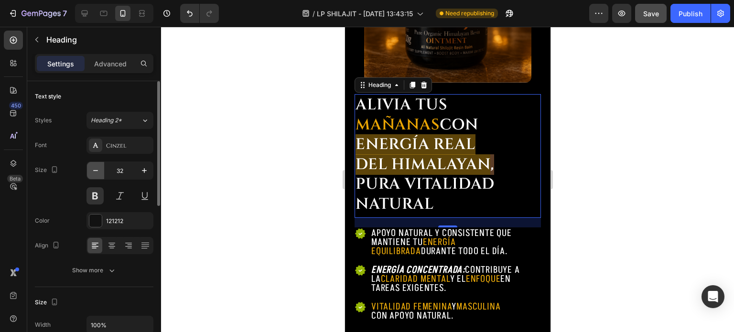
click at [99, 172] on icon "button" at bounding box center [96, 171] width 10 height 10
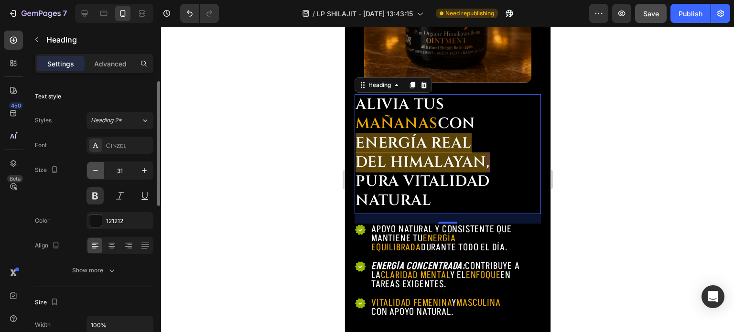
click at [99, 172] on icon "button" at bounding box center [96, 171] width 10 height 10
type input "30"
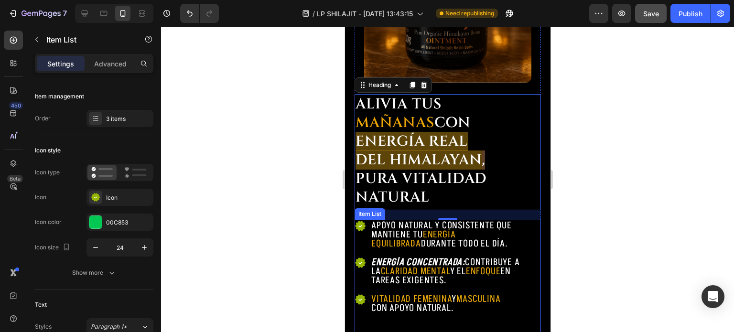
click at [363, 244] on div "Apoyo natural y consistente que mantiene tu energía equilibrada durante todo el…" at bounding box center [447, 267] width 186 height 95
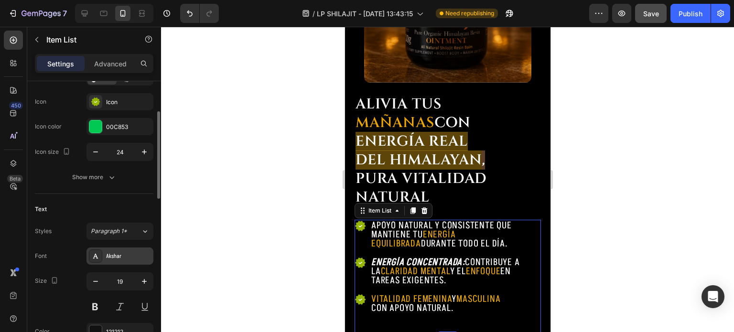
scroll to position [143, 0]
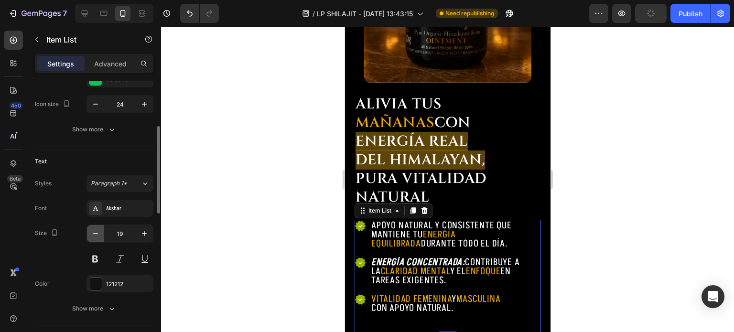
click at [97, 232] on icon "button" at bounding box center [96, 234] width 10 height 10
click at [146, 233] on icon "button" at bounding box center [144, 234] width 10 height 10
type input "19"
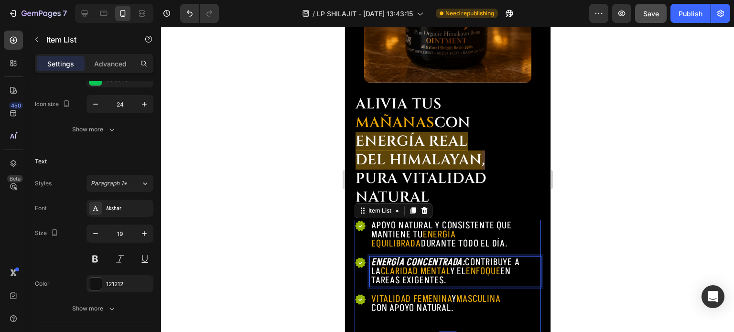
click at [449, 265] on span "y el" at bounding box center [457, 271] width 16 height 13
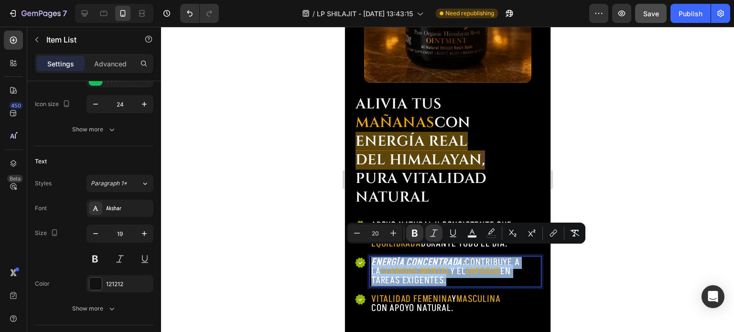
drag, startPoint x: 446, startPoint y: 273, endPoint x: 370, endPoint y: 252, distance: 79.3
click at [370, 257] on div "Energía Concentrada: Contribuye a la claridad mental y el enfoque en tareas exi…" at bounding box center [454, 272] width 171 height 30
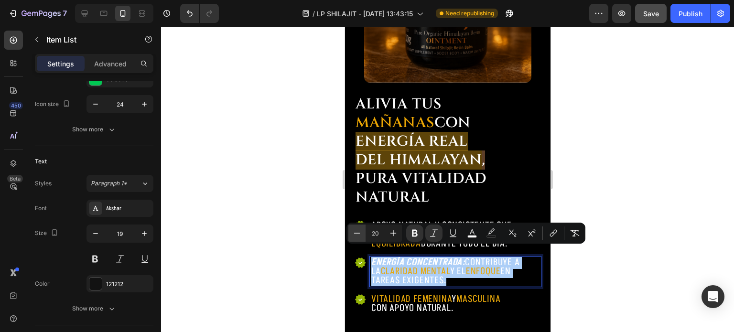
click at [360, 235] on icon "Editor contextual toolbar" at bounding box center [357, 233] width 10 height 10
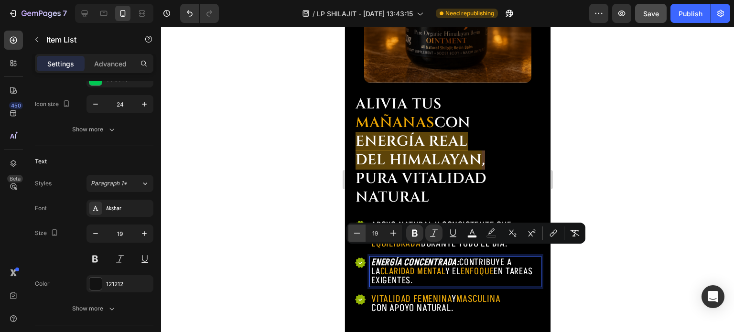
click at [360, 235] on icon "Editor contextual toolbar" at bounding box center [357, 233] width 10 height 10
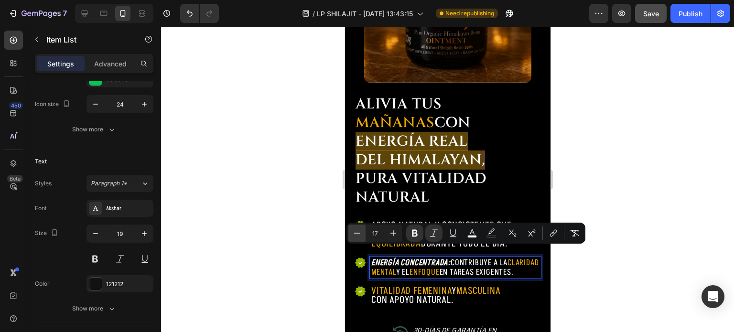
click at [360, 235] on icon "Editor contextual toolbar" at bounding box center [357, 233] width 10 height 10
click at [397, 227] on button "Plus" at bounding box center [393, 233] width 17 height 17
type input "16"
click at [419, 219] on span "Apoyo natural y consistente que mantiene tu" at bounding box center [441, 230] width 140 height 22
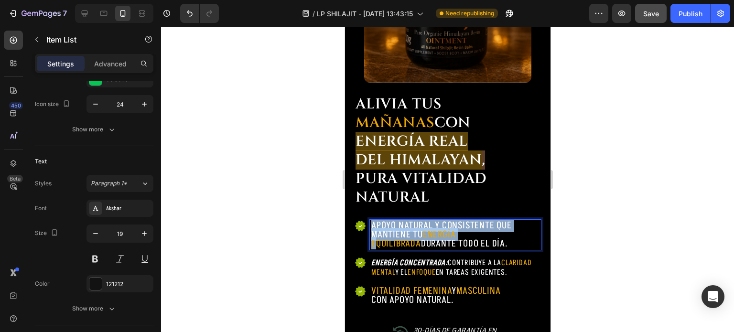
drag, startPoint x: 461, startPoint y: 233, endPoint x: 371, endPoint y: 221, distance: 91.1
click at [371, 221] on p "Apoyo natural y consistente que mantiene tu energía equilibrada durante todo el…" at bounding box center [455, 234] width 168 height 27
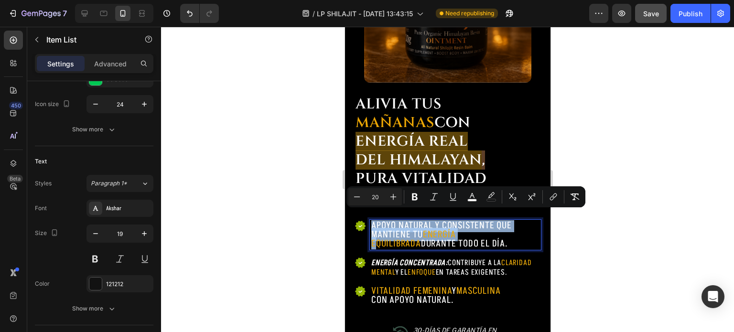
click at [455, 231] on span "energía equilibrada" at bounding box center [413, 239] width 84 height 22
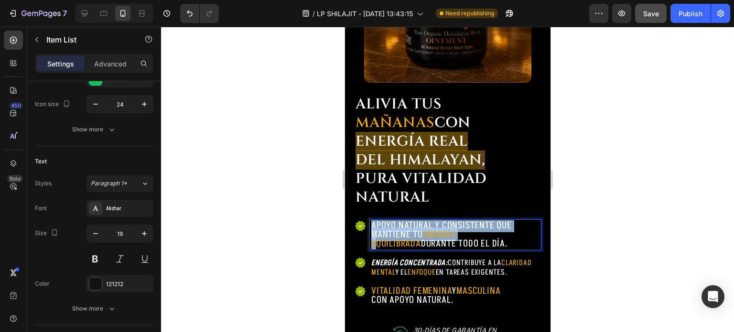
drag, startPoint x: 459, startPoint y: 235, endPoint x: 369, endPoint y: 212, distance: 92.7
click at [369, 220] on div "Apoyo natural y consistente que mantiene tu energía equilibrada durante todo el…" at bounding box center [454, 235] width 171 height 30
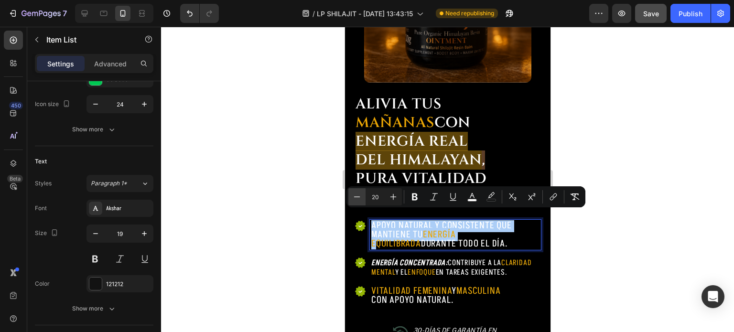
click at [360, 201] on icon "Editor contextual toolbar" at bounding box center [357, 197] width 10 height 10
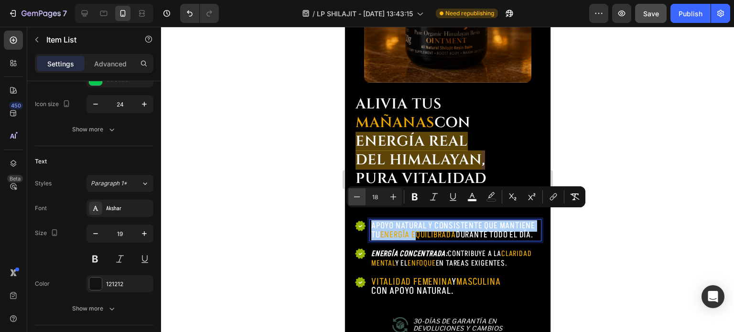
click at [360, 201] on icon "Editor contextual toolbar" at bounding box center [357, 197] width 10 height 10
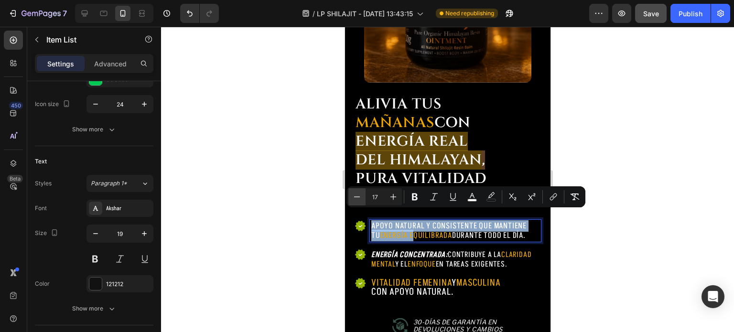
type input "16"
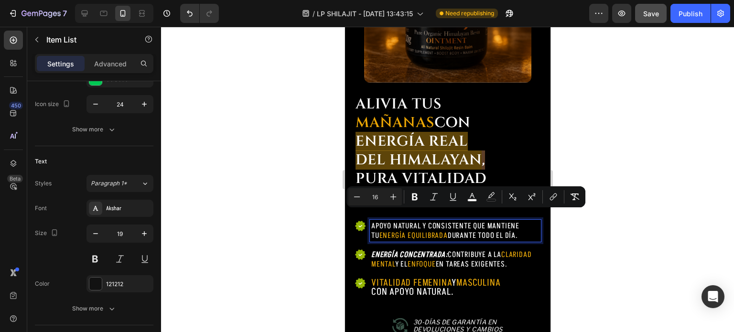
click at [428, 287] on span "Vitalidad femenina" at bounding box center [411, 282] width 80 height 13
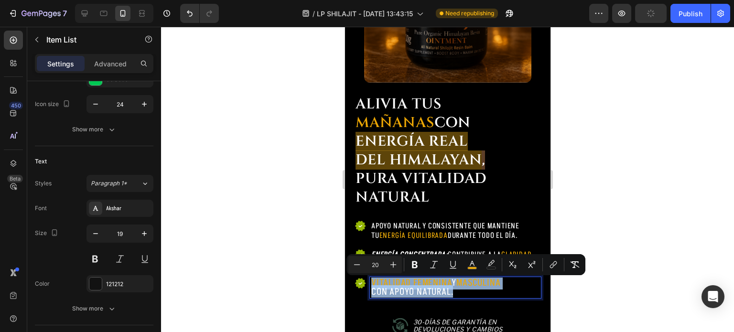
drag, startPoint x: 460, startPoint y: 296, endPoint x: 710, endPoint y: 301, distance: 250.8
click at [365, 275] on div "Apoyo natural y consistente que mantiene tu energía equilibrada durante todo el…" at bounding box center [447, 259] width 186 height 78
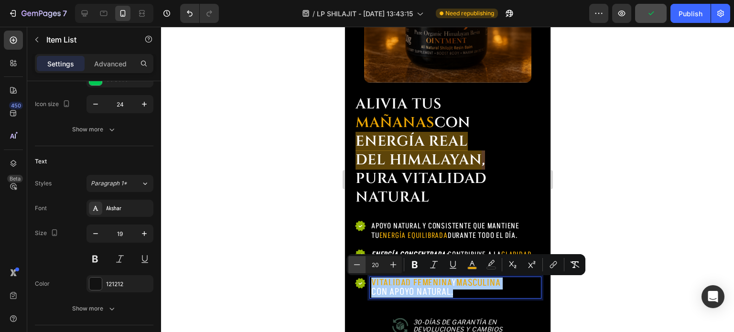
click at [356, 268] on icon "Editor contextual toolbar" at bounding box center [357, 265] width 10 height 10
type input "16"
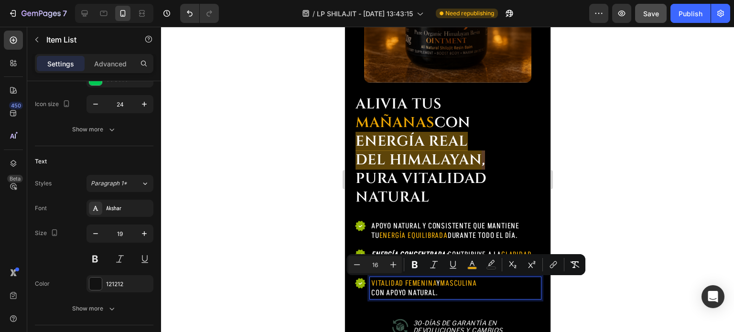
click at [416, 238] on div "Apoyo natural y consistente que mantiene tu energía equilibrada durante todo el…" at bounding box center [447, 259] width 186 height 79
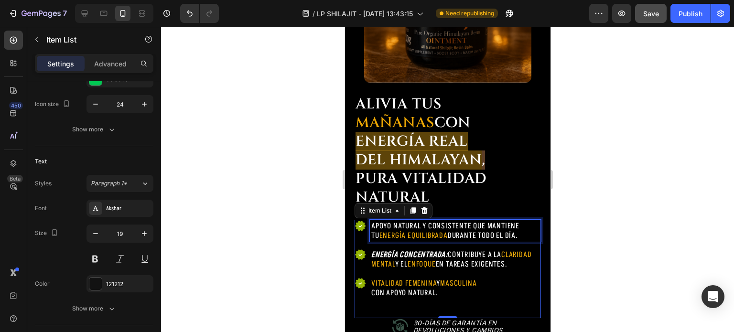
click at [429, 230] on span "energía equilibrada" at bounding box center [413, 235] width 68 height 11
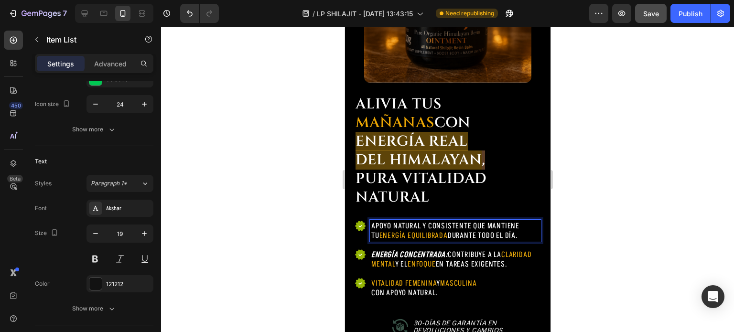
drag, startPoint x: 513, startPoint y: 230, endPoint x: 367, endPoint y: 221, distance: 145.9
click at [367, 221] on div "Apoyo natural y consistente que mantiene tu energía equilibrada durante todo el…" at bounding box center [447, 231] width 186 height 22
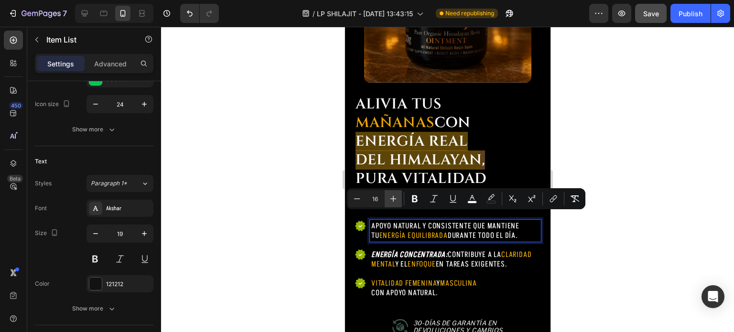
click at [396, 200] on icon "Editor contextual toolbar" at bounding box center [393, 199] width 10 height 10
type input "17"
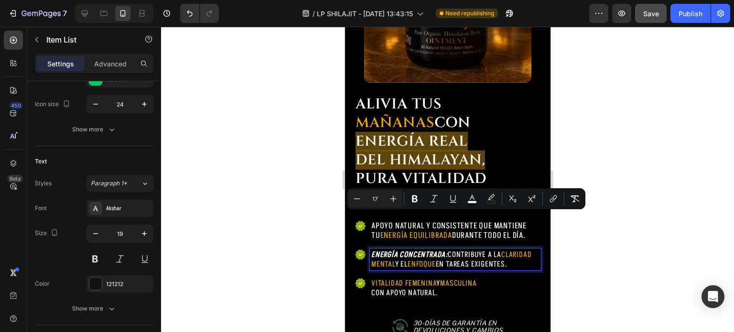
click at [435, 262] on span "en tareas exigentes." at bounding box center [471, 264] width 72 height 11
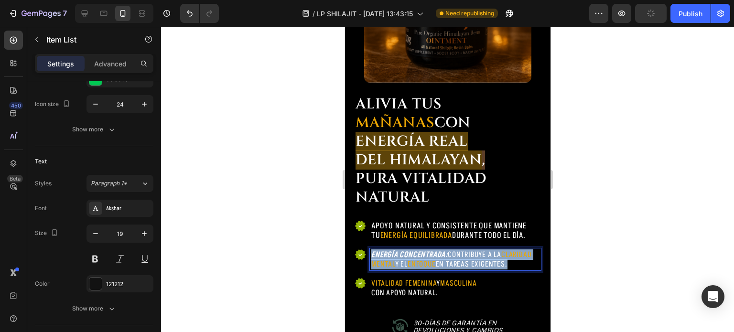
drag, startPoint x: 410, startPoint y: 267, endPoint x: 366, endPoint y: 240, distance: 51.7
click at [366, 248] on div "Energía Concentrada: Contribuye a la claridad mental y el enfoque en tareas exi…" at bounding box center [447, 259] width 186 height 22
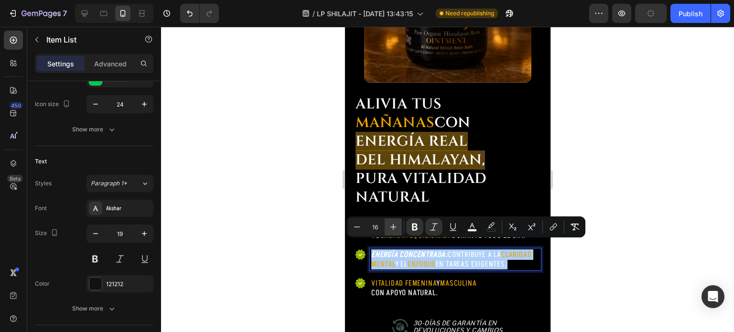
click at [390, 227] on icon "Editor contextual toolbar" at bounding box center [393, 227] width 10 height 10
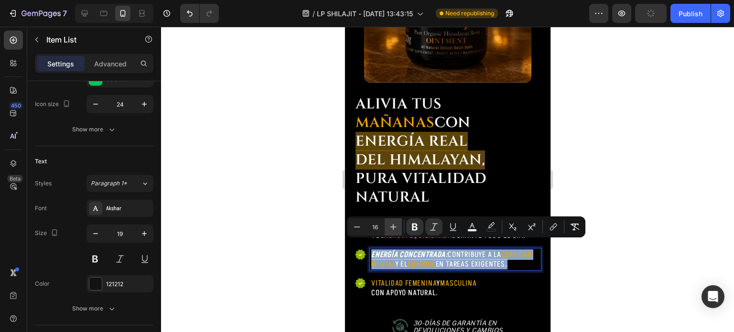
type input "17"
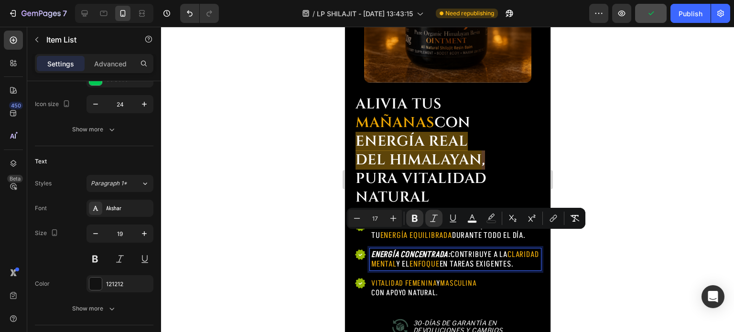
scroll to position [201, 0]
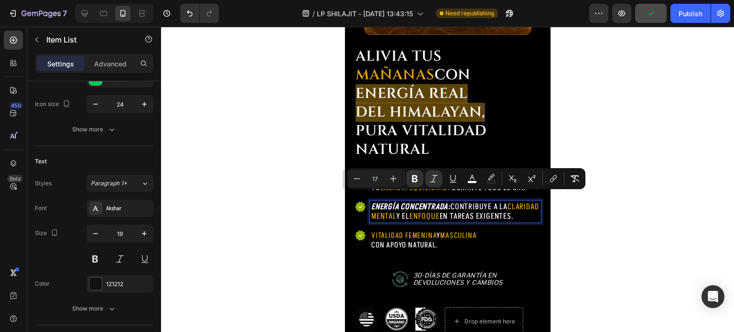
click at [430, 248] on span "con apoyo natural." at bounding box center [404, 245] width 66 height 11
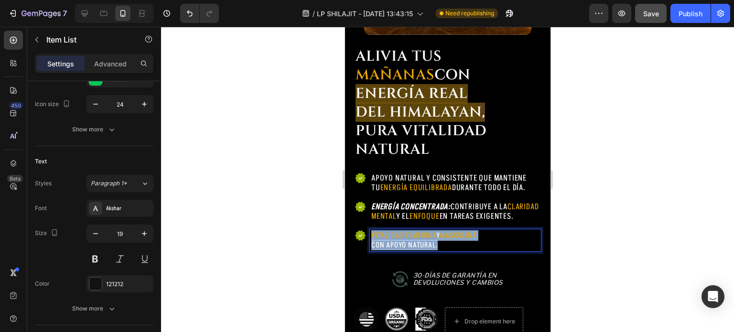
drag, startPoint x: 444, startPoint y: 246, endPoint x: 369, endPoint y: 234, distance: 75.5
click at [369, 234] on div "Vitalidad femenina y masculinA con apoyo natural." at bounding box center [454, 240] width 171 height 22
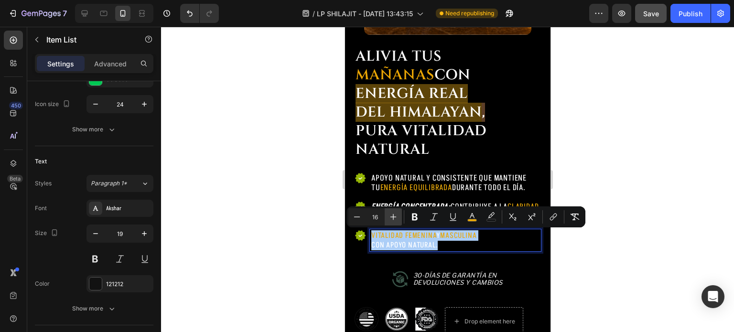
click at [395, 217] on icon "Editor contextual toolbar" at bounding box center [393, 217] width 6 height 6
type input "17"
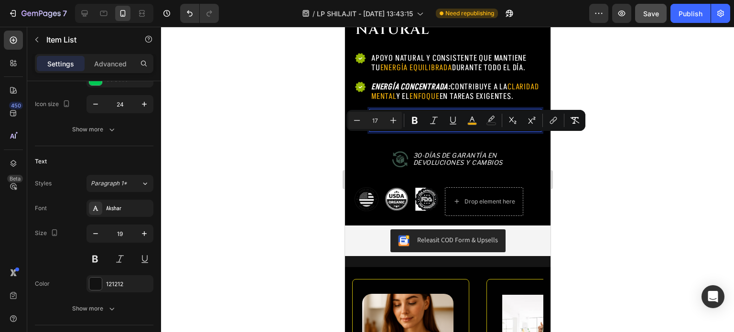
scroll to position [392, 0]
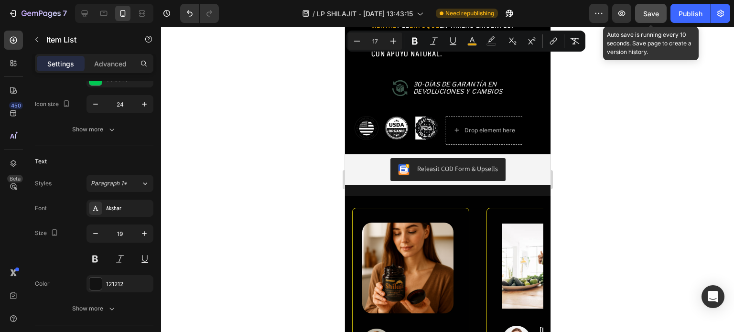
click at [661, 15] on button "Save" at bounding box center [651, 13] width 32 height 19
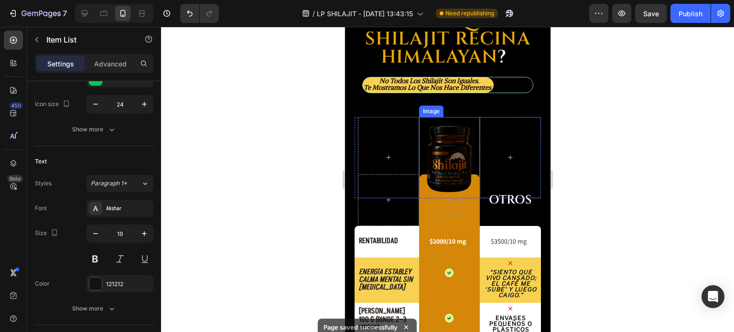
scroll to position [1156, 0]
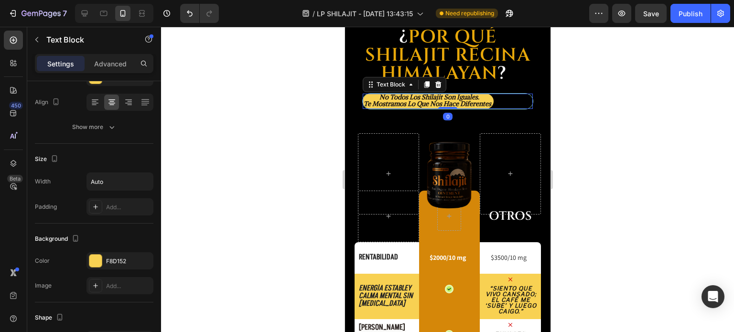
click at [463, 97] on span "no todos los shilajit son iguales." at bounding box center [429, 97] width 100 height 9
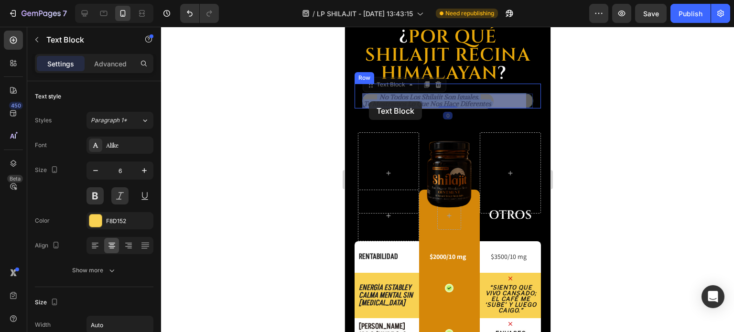
drag, startPoint x: 388, startPoint y: 104, endPoint x: 368, endPoint y: 101, distance: 19.7
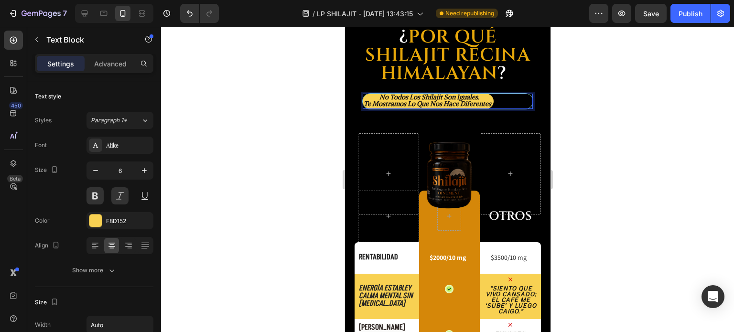
click at [385, 103] on span "te mostramos lo que nos hace diferentes" at bounding box center [427, 103] width 128 height 9
click at [372, 96] on span "no todos los shilajit son iguales. te mostramos lo que nos hace diferentes" at bounding box center [448, 100] width 153 height 15
click at [406, 102] on span "no todos los shilajit son iguales. te mostramos lo que nos hace diferentes" at bounding box center [447, 100] width 166 height 15
click at [561, 98] on div at bounding box center [447, 179] width 573 height 305
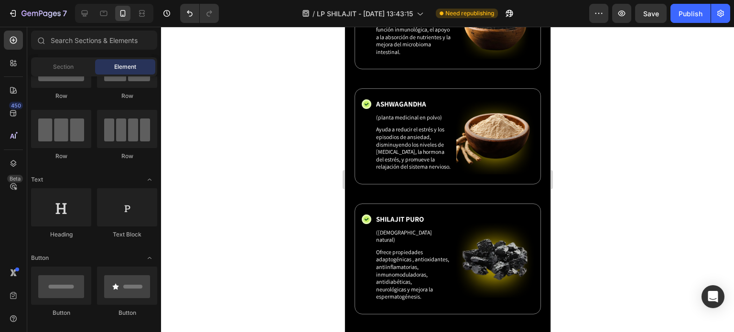
scroll to position [2207, 0]
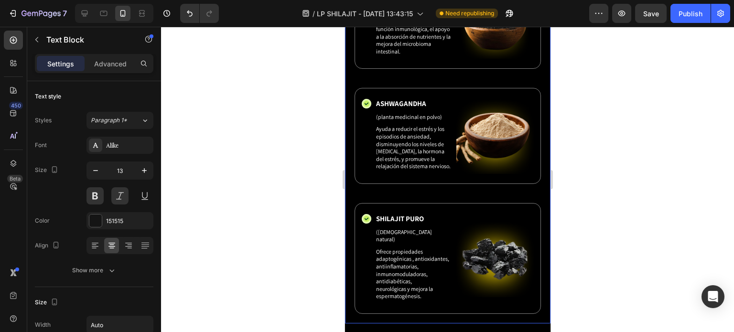
click at [588, 111] on div at bounding box center [447, 179] width 573 height 305
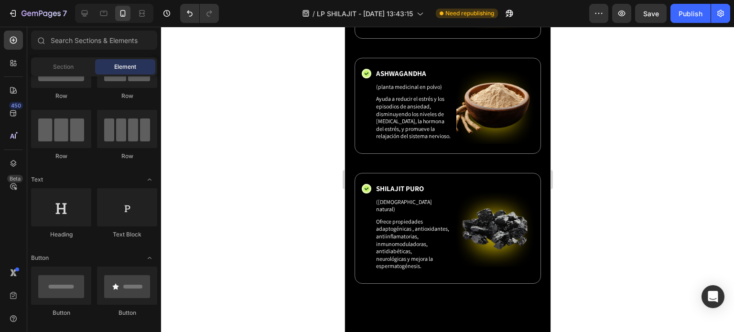
scroll to position [2243, 0]
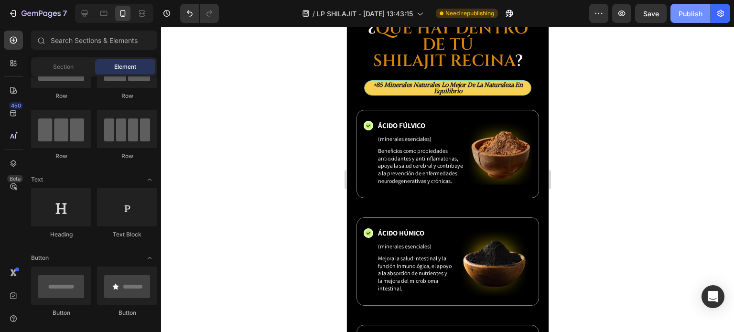
click at [689, 9] on div "Publish" at bounding box center [690, 14] width 24 height 10
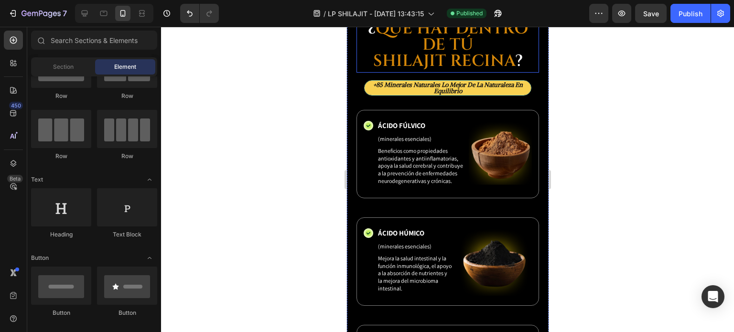
scroll to position [2147, 0]
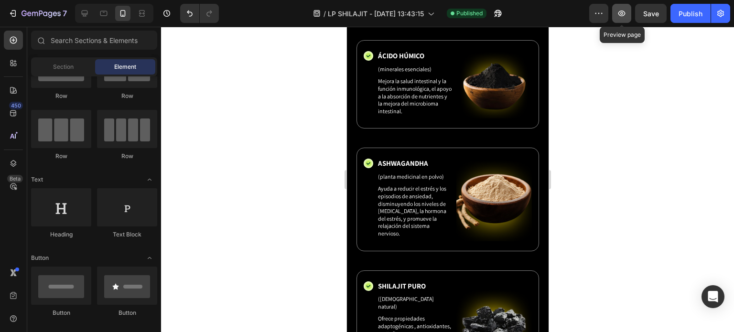
click at [619, 14] on icon "button" at bounding box center [622, 14] width 10 height 10
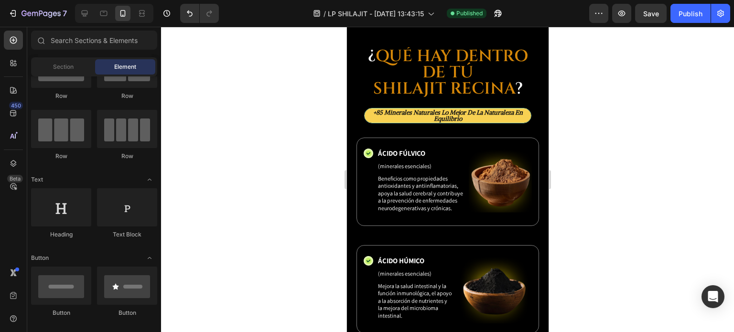
scroll to position [2237, 0]
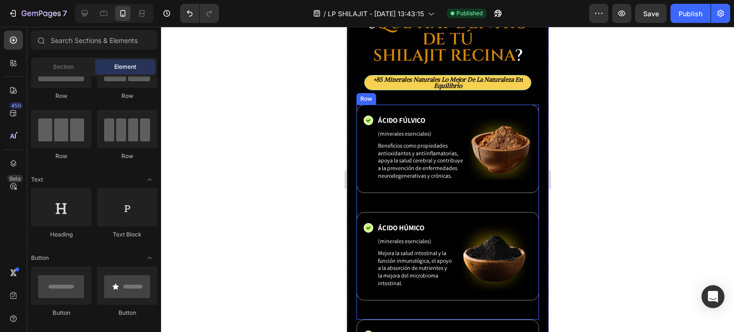
click at [500, 208] on div "Icon ÁCIDO FÚLVICO Text Block (minerales esenciales) Text Block Beneficios como…" at bounding box center [447, 158] width 182 height 107
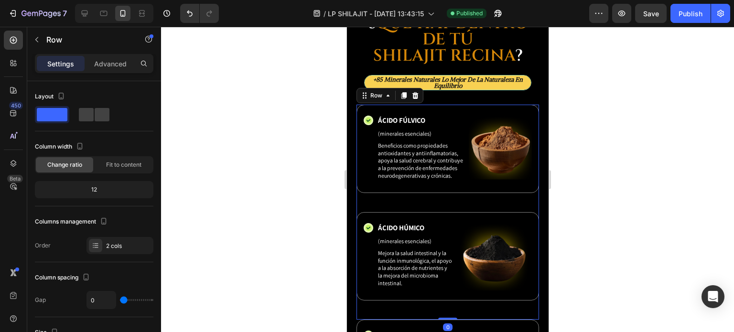
click at [575, 173] on div at bounding box center [447, 179] width 573 height 305
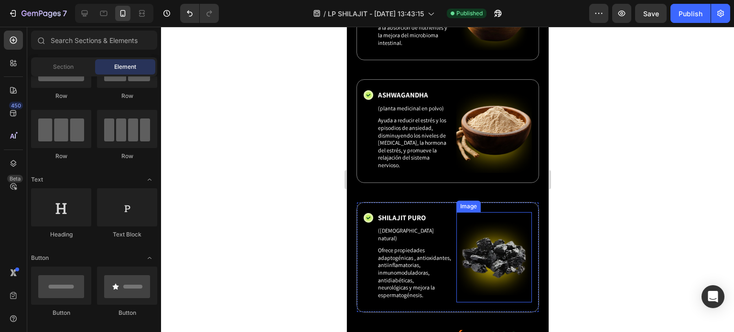
scroll to position [2476, 0]
